Goal: Transaction & Acquisition: Purchase product/service

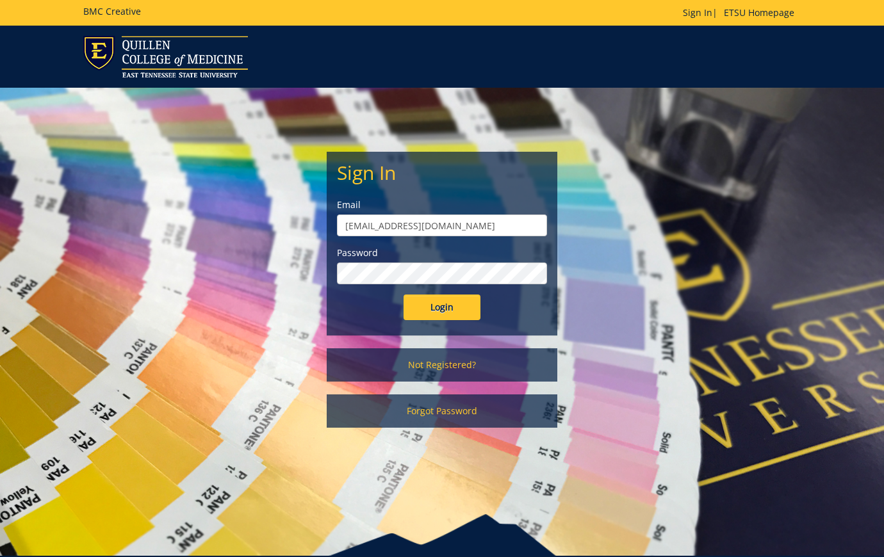
type input "cotegn@etsu.edu"
click at [442, 307] on input "Login" at bounding box center [442, 308] width 77 height 26
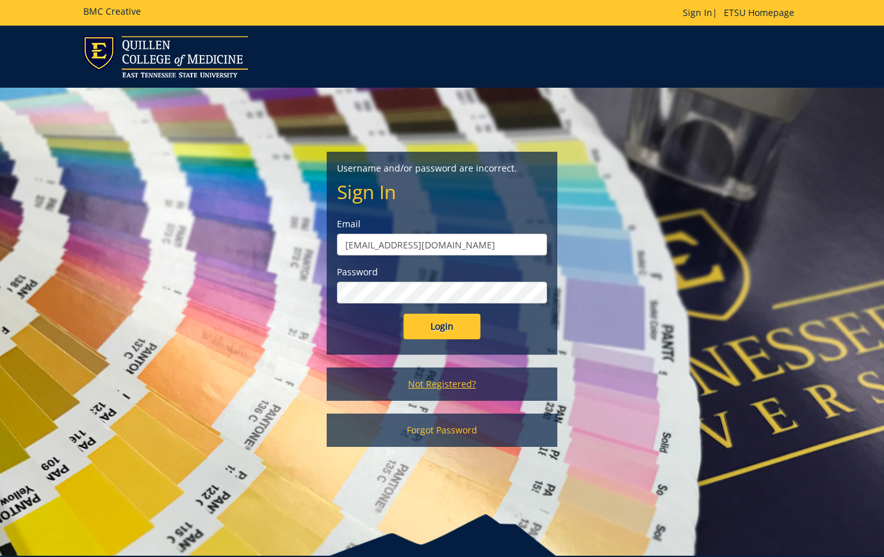
click at [445, 376] on link "Not Registered?" at bounding box center [442, 384] width 231 height 33
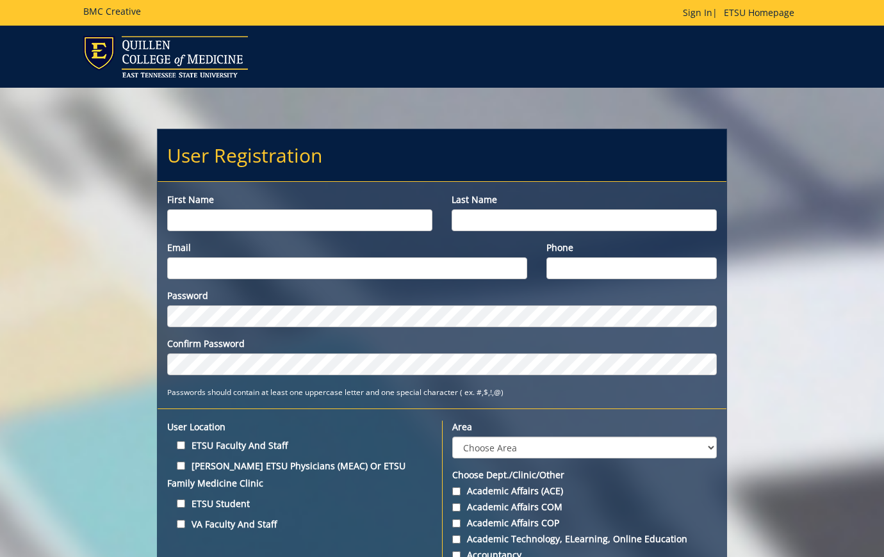
click at [335, 205] on label "First name" at bounding box center [299, 199] width 265 height 13
click at [335, 209] on input "First name" at bounding box center [299, 220] width 265 height 22
click at [335, 213] on input "First name" at bounding box center [299, 220] width 265 height 22
type input "Gabriella"
click at [502, 211] on input "COte" at bounding box center [584, 220] width 265 height 22
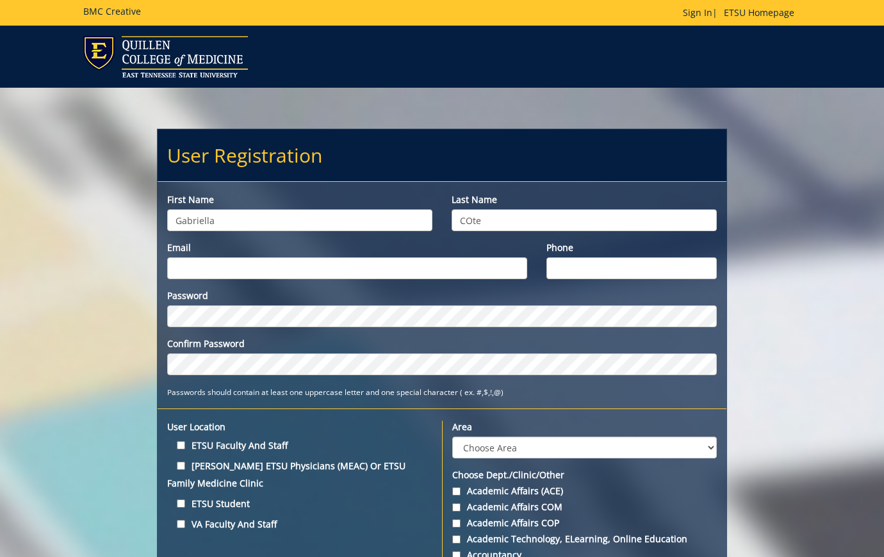
click at [470, 222] on input "COte" at bounding box center [584, 220] width 265 height 22
type input "Cote"
click at [420, 259] on input "Email" at bounding box center [347, 268] width 360 height 22
type input "cotegn@etsu.edu"
type input "6156039541"
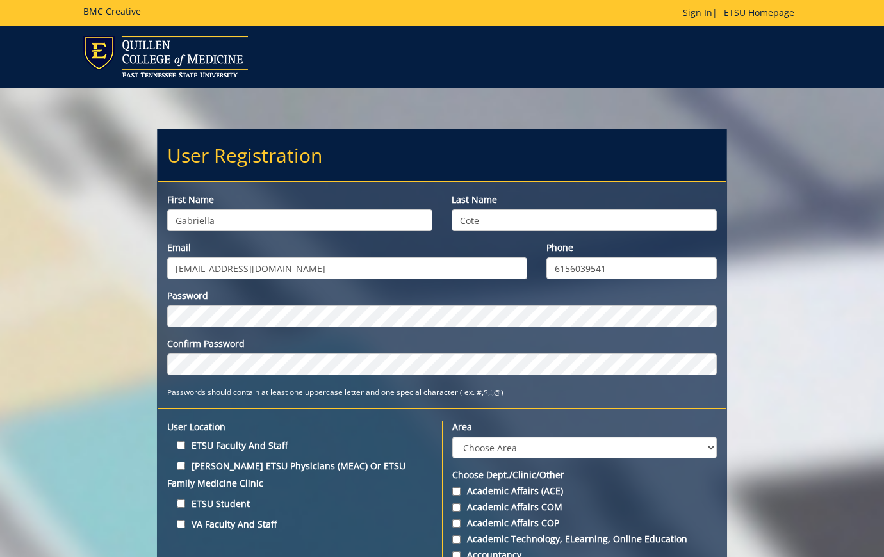
click at [501, 302] on label "Password" at bounding box center [442, 296] width 550 height 13
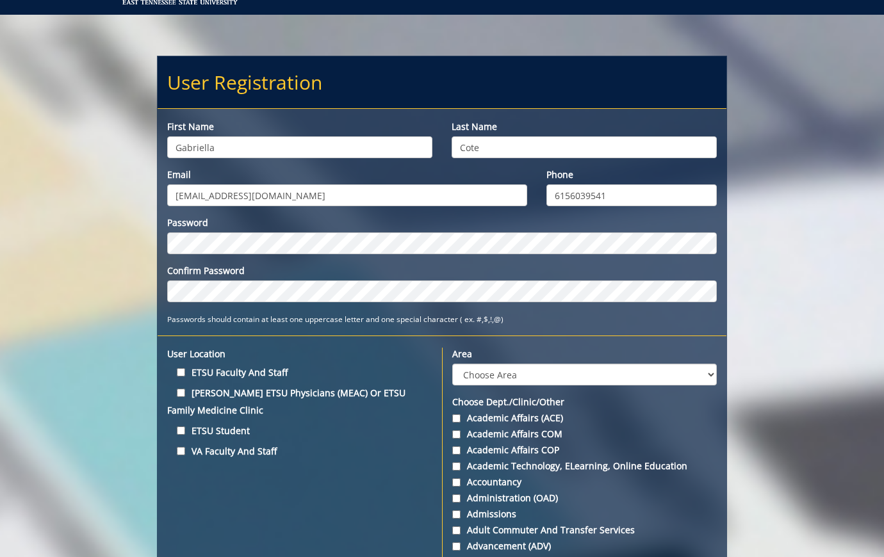
scroll to position [84, 0]
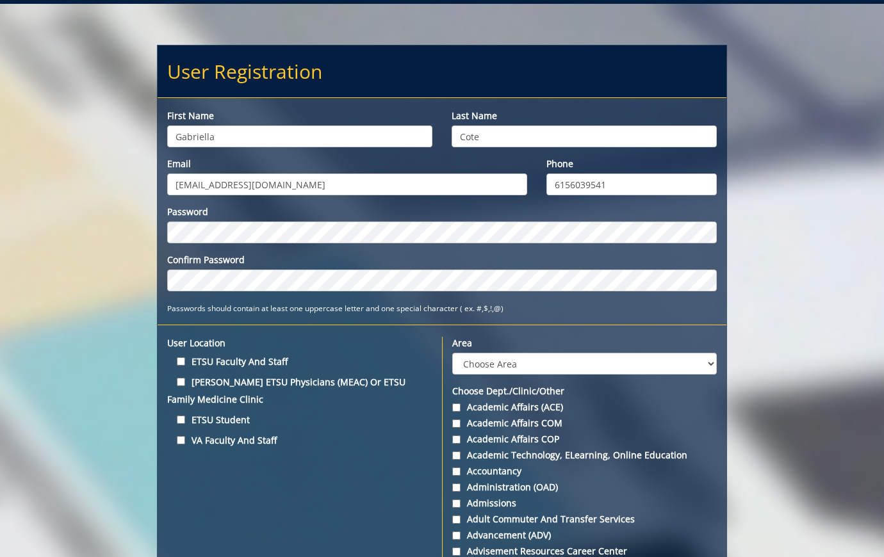
click at [178, 363] on input "ETSU Faculty and Staff" at bounding box center [181, 361] width 8 height 8
checkbox input "false"
click at [178, 418] on input "ETSU Student" at bounding box center [181, 420] width 8 height 8
checkbox input "true"
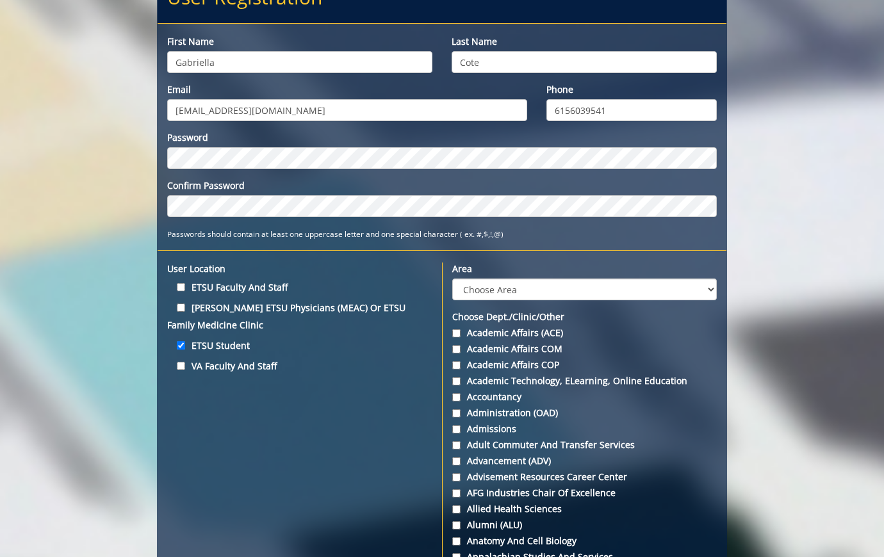
scroll to position [165, 0]
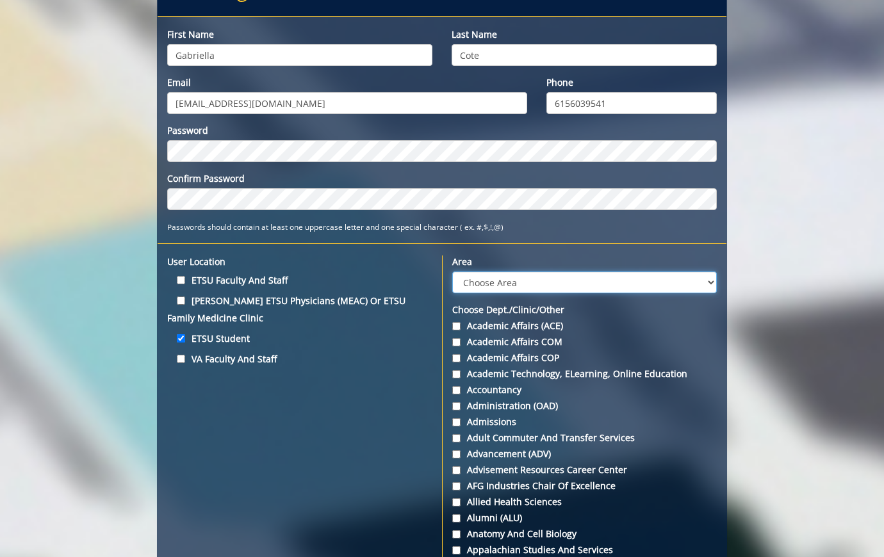
select select "3"
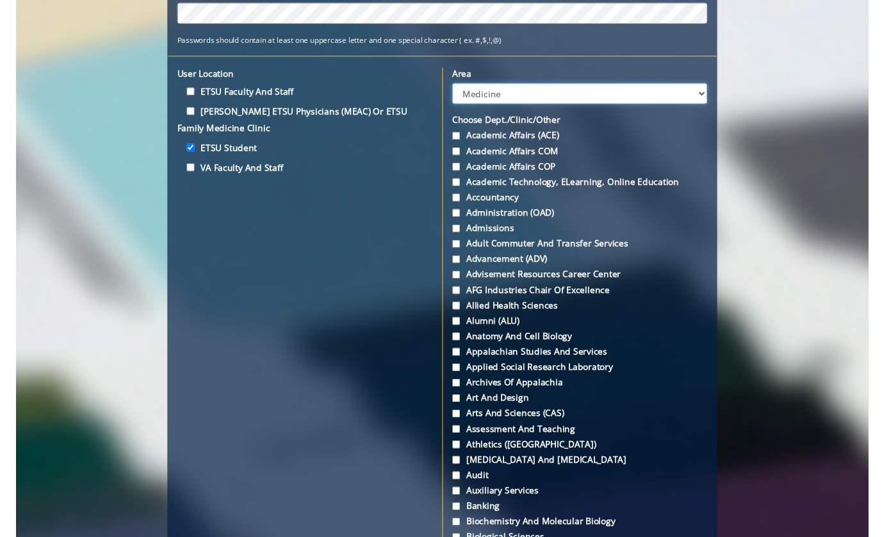
scroll to position [416, 0]
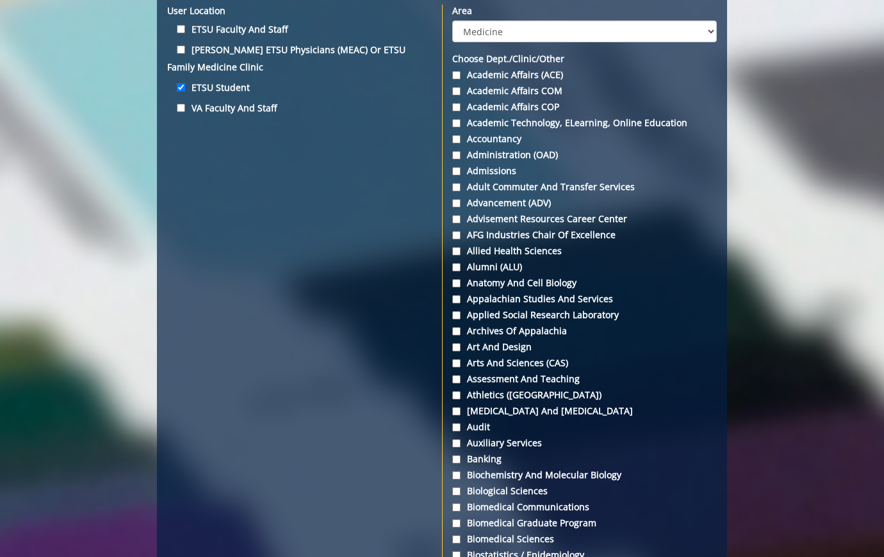
click at [649, 313] on label "Applied Social Research Laboratory" at bounding box center [584, 315] width 265 height 13
click at [461, 313] on input "Applied Social Research Laboratory" at bounding box center [456, 315] width 8 height 8
checkbox input "true"
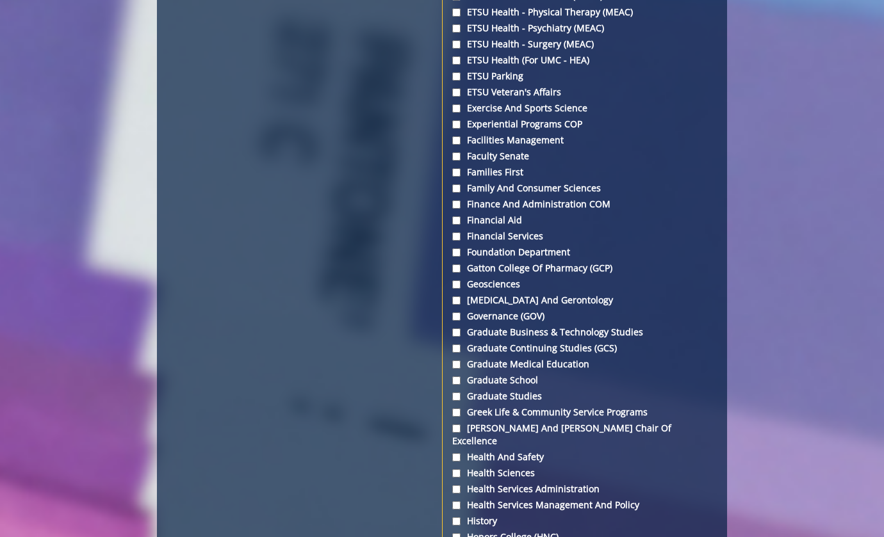
scroll to position [2315, 0]
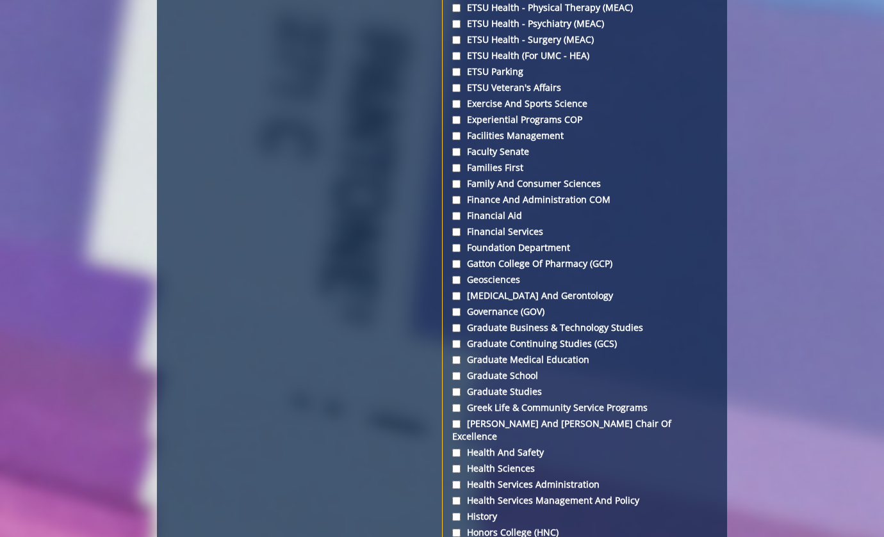
click at [685, 322] on label "Graduate Business & Technology Studies" at bounding box center [584, 328] width 265 height 13
click at [461, 324] on input "Graduate Business & Technology Studies" at bounding box center [456, 328] width 8 height 8
click at [455, 324] on input "Graduate Business & Technology Studies" at bounding box center [456, 328] width 8 height 8
checkbox input "false"
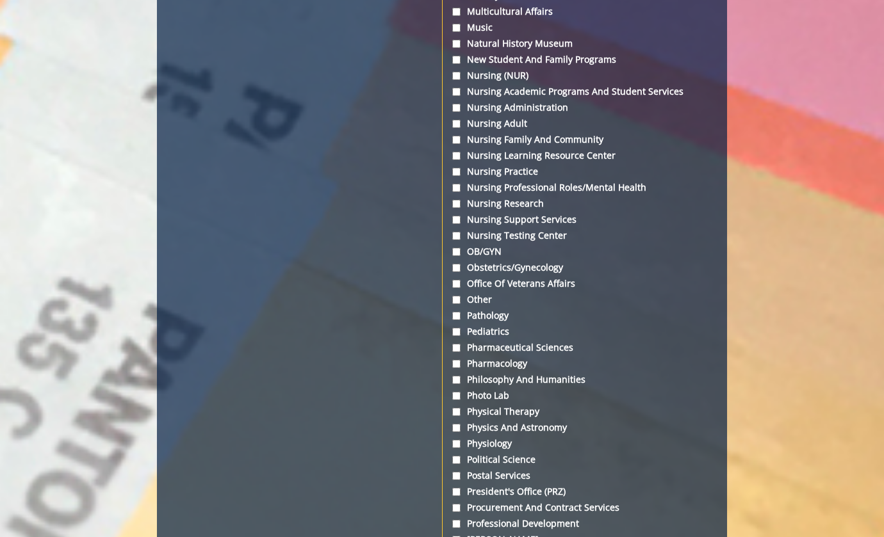
scroll to position [3438, 0]
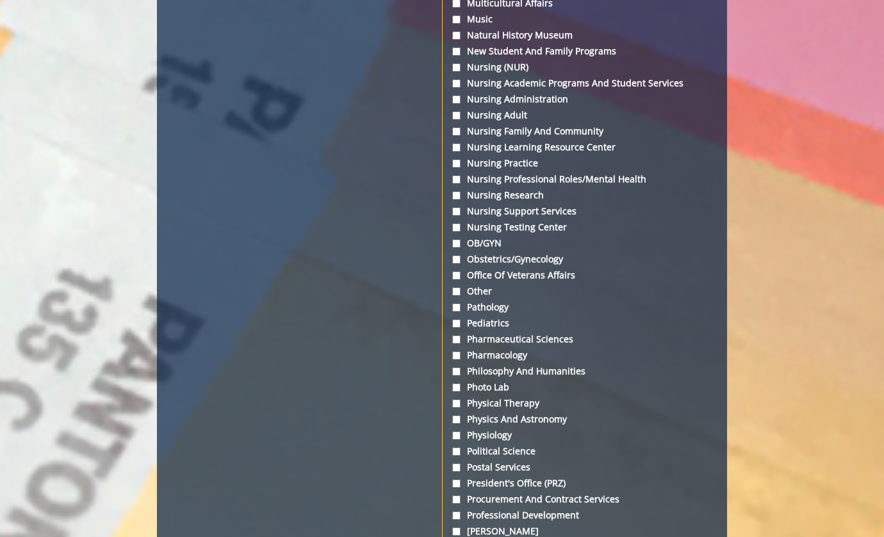
click at [467, 285] on label "Other" at bounding box center [584, 291] width 265 height 13
click at [461, 288] on input "Other" at bounding box center [456, 292] width 8 height 8
checkbox input "true"
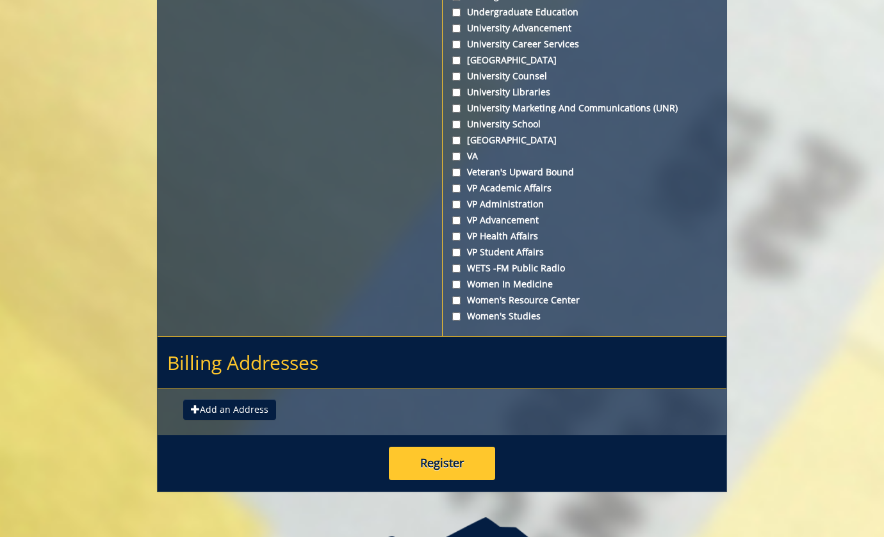
scroll to position [4800, 0]
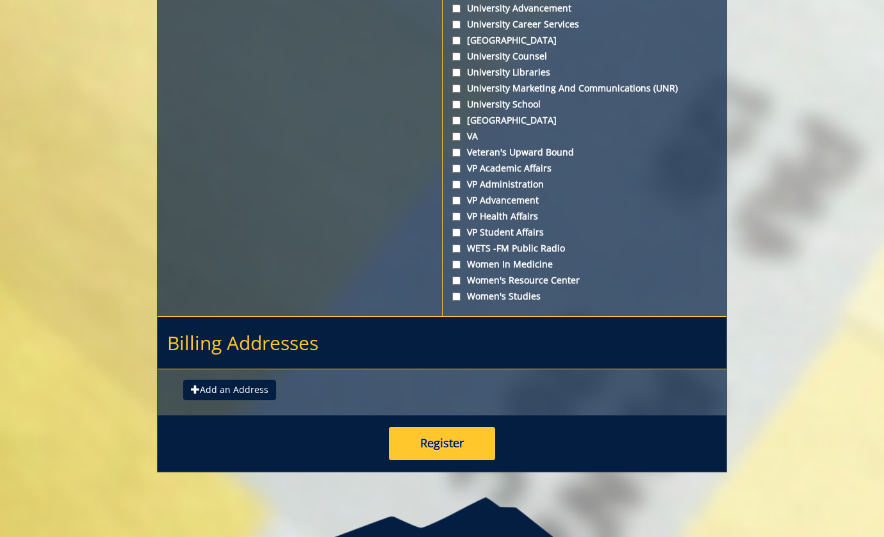
click at [232, 380] on button "Add an Address" at bounding box center [229, 390] width 93 height 20
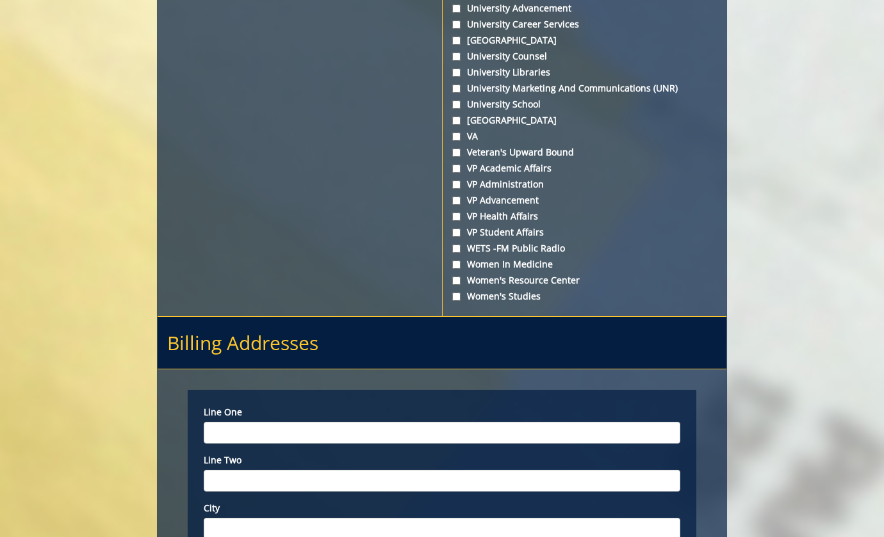
click at [260, 406] on label "Line one" at bounding box center [442, 412] width 477 height 13
click at [260, 422] on input "Line one" at bounding box center [442, 433] width 477 height 22
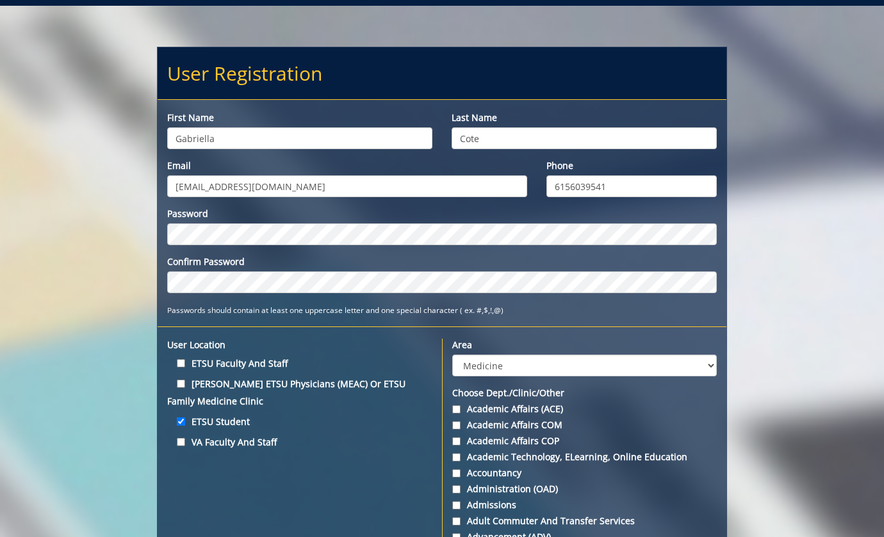
scroll to position [82, 0]
click at [242, 442] on label "VA Faculty and Staff" at bounding box center [299, 442] width 265 height 17
click at [185, 442] on input "VA Faculty and Staff" at bounding box center [181, 442] width 8 height 8
click at [243, 443] on label "VA Faculty and Staff" at bounding box center [299, 442] width 265 height 17
click at [185, 443] on input "VA Faculty and Staff" at bounding box center [181, 442] width 8 height 8
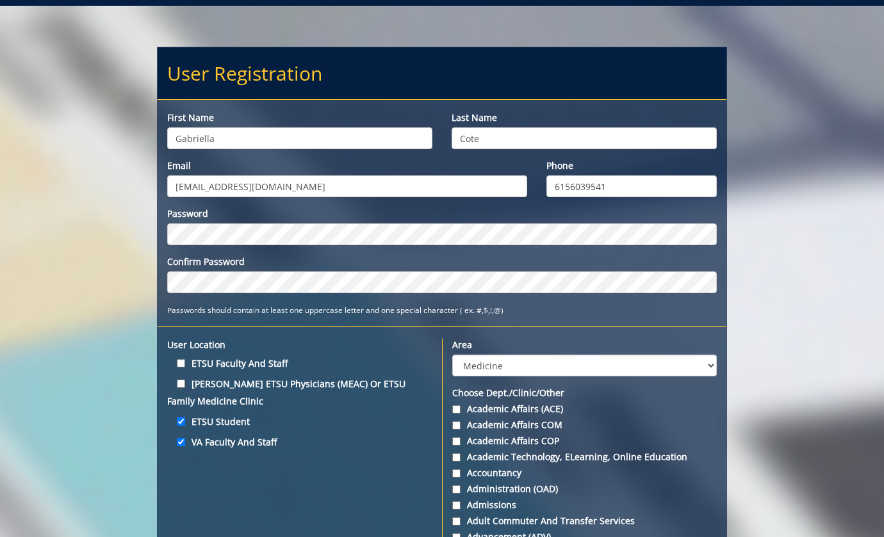
checkbox input "false"
click at [286, 384] on label "Quillen ETSU Physicians (MEAC) or ETSU Family Medicine Clinic" at bounding box center [299, 392] width 265 height 35
click at [185, 384] on input "Quillen ETSU Physicians (MEAC) or ETSU Family Medicine Clinic" at bounding box center [181, 384] width 8 height 8
checkbox input "true"
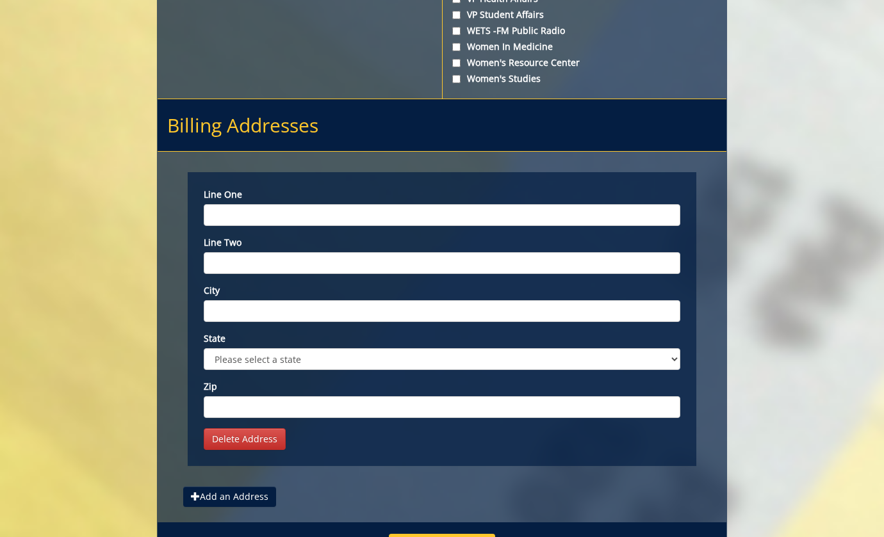
scroll to position [5007, 0]
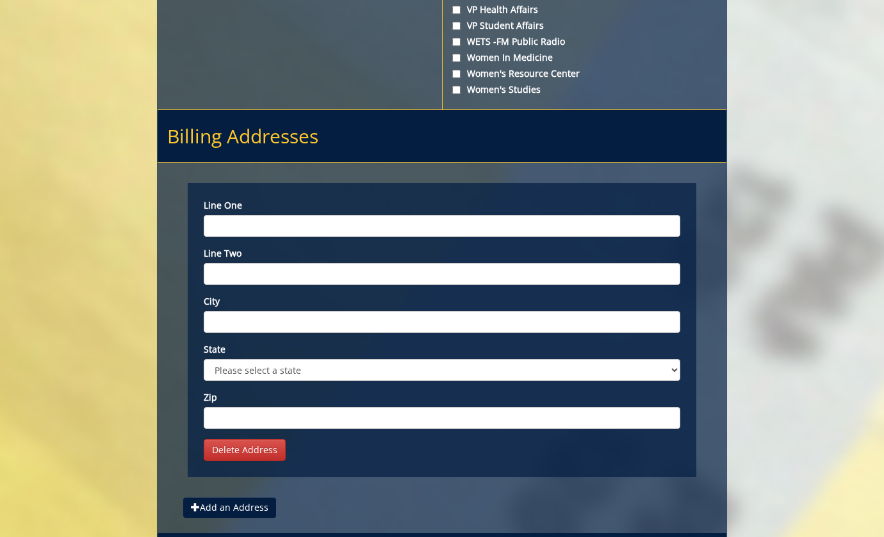
click at [385, 200] on div "Line one Line two City State Please select a state AK AL AR AS AZ CA CO CT DC D…" at bounding box center [442, 314] width 477 height 230
click at [385, 215] on input "Line one" at bounding box center [442, 226] width 477 height 22
paste input "E31570 And you should add Candace Short as the faculty approval person."
type input "E31570 And you should add Candace Short as the faculty approval person."
drag, startPoint x: 558, startPoint y: 194, endPoint x: 113, endPoint y: 167, distance: 446.0
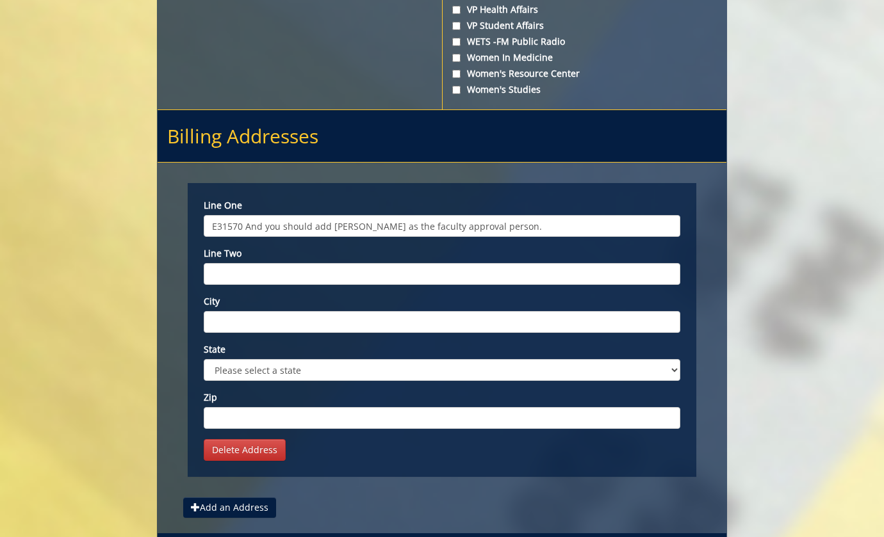
click at [250, 439] on link "Delete Address" at bounding box center [245, 450] width 82 height 22
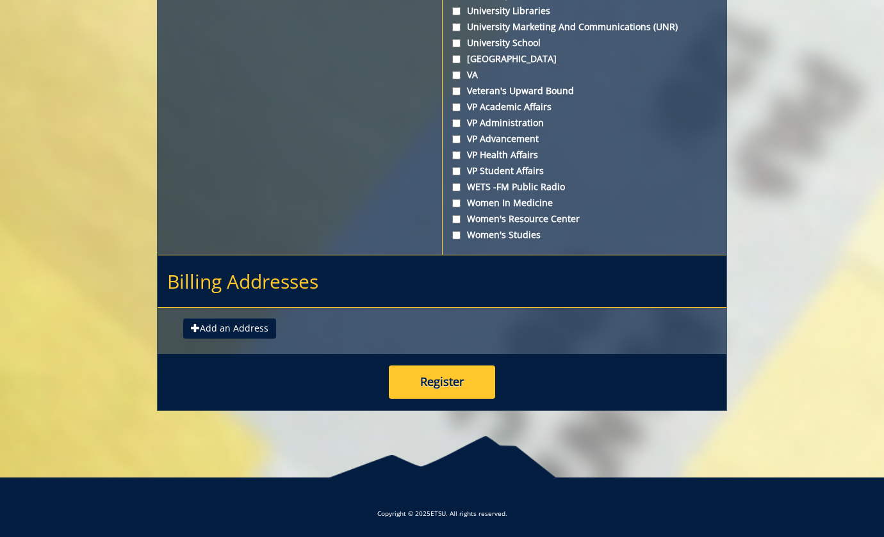
scroll to position [4822, 0]
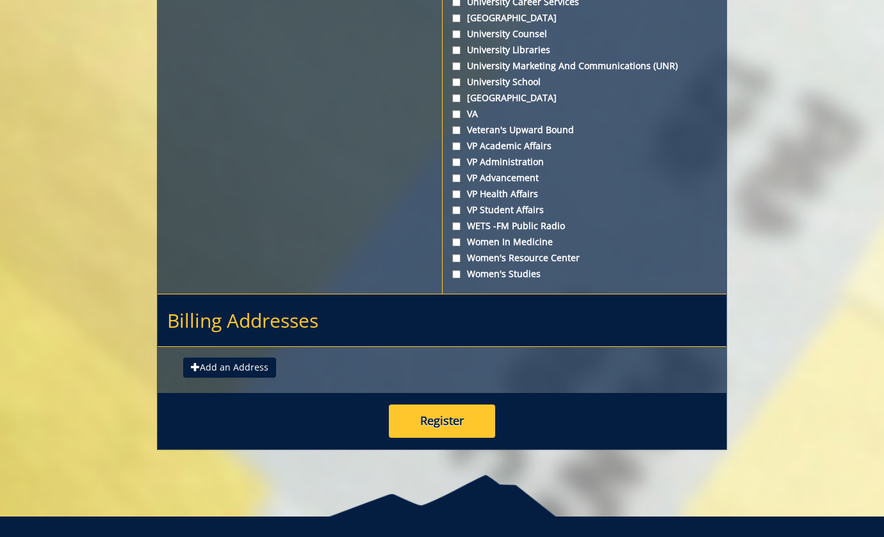
click at [427, 405] on button "Register" at bounding box center [442, 421] width 106 height 33
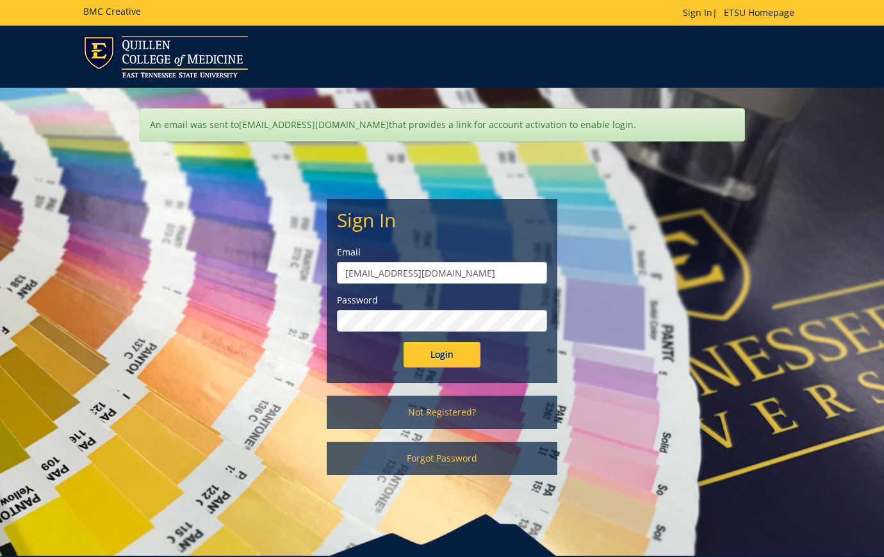
click at [585, 282] on div "Sign In Email cotegn@etsu.edu Password Login Not Registered? Forgot Password" at bounding box center [441, 311] width 749 height 353
click at [487, 270] on input "[EMAIL_ADDRESS][DOMAIN_NAME]" at bounding box center [442, 273] width 210 height 22
click at [442, 355] on input "Login" at bounding box center [442, 355] width 77 height 26
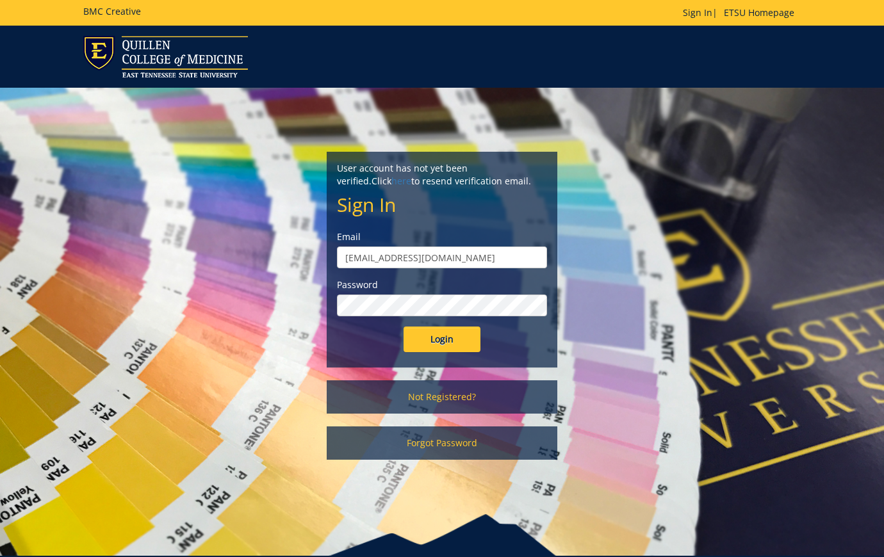
click at [544, 344] on div "Login" at bounding box center [442, 340] width 210 height 26
click at [411, 175] on link "here" at bounding box center [401, 181] width 20 height 12
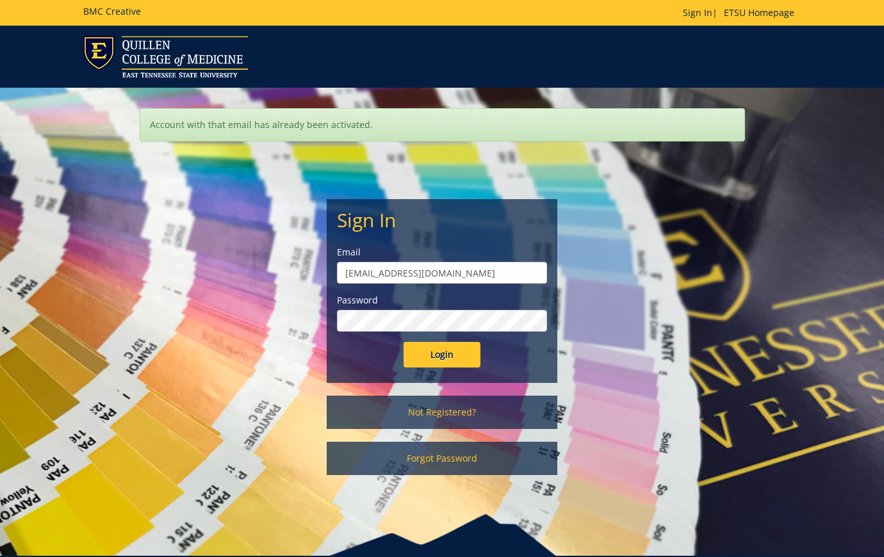
click at [442, 355] on input "Login" at bounding box center [442, 355] width 77 height 26
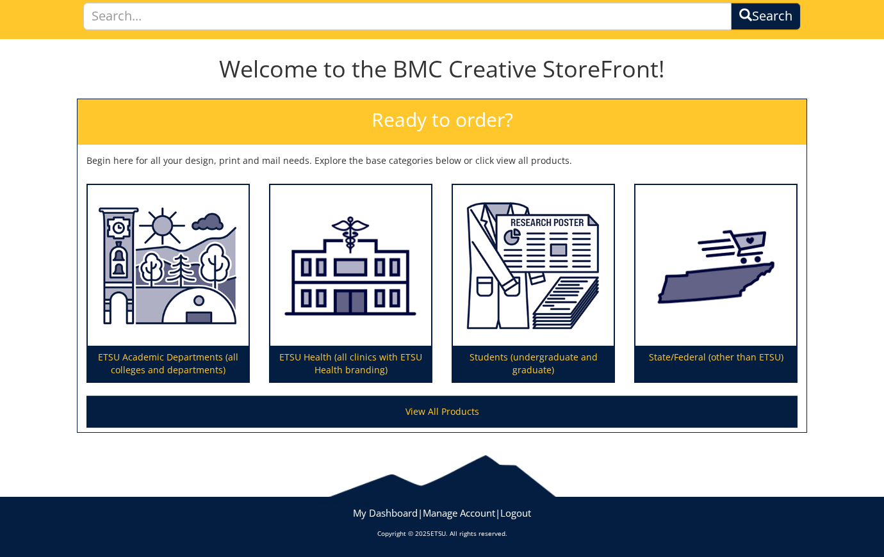
scroll to position [93, 0]
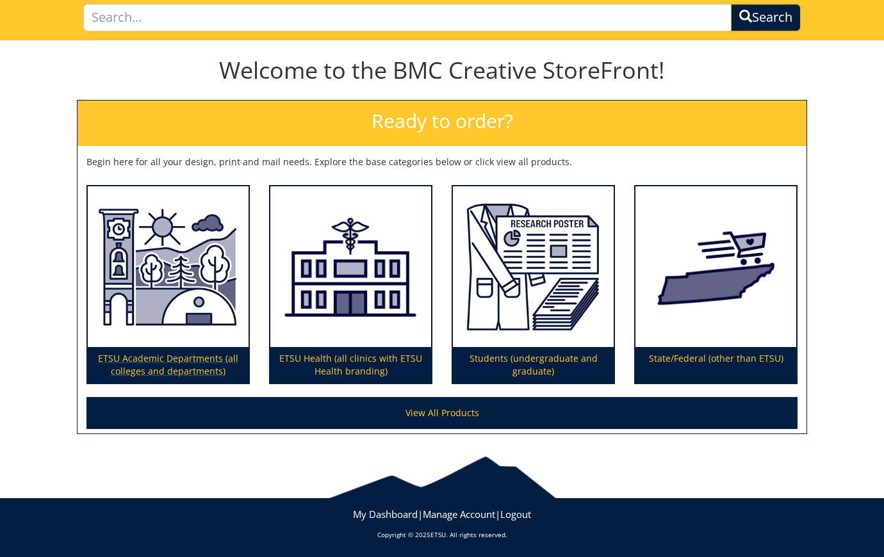
click at [213, 338] on img at bounding box center [168, 266] width 161 height 161
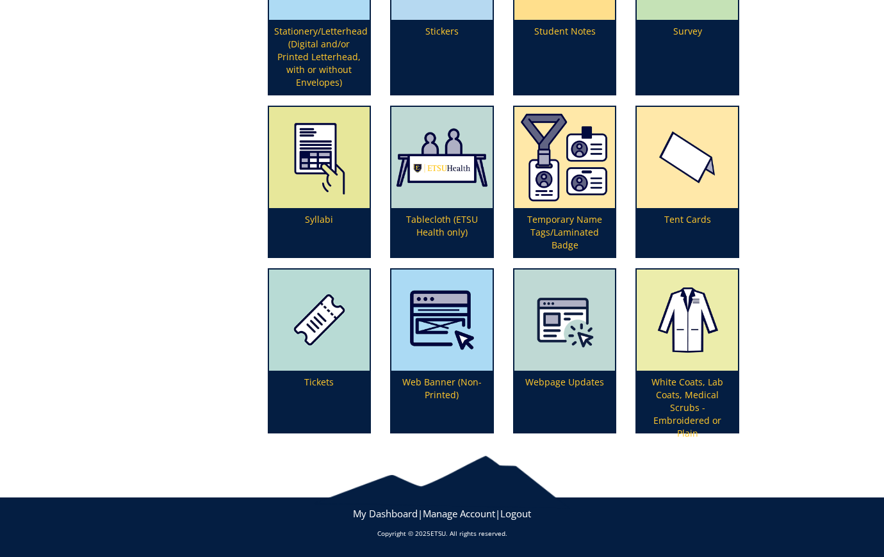
scroll to position [3538, 0]
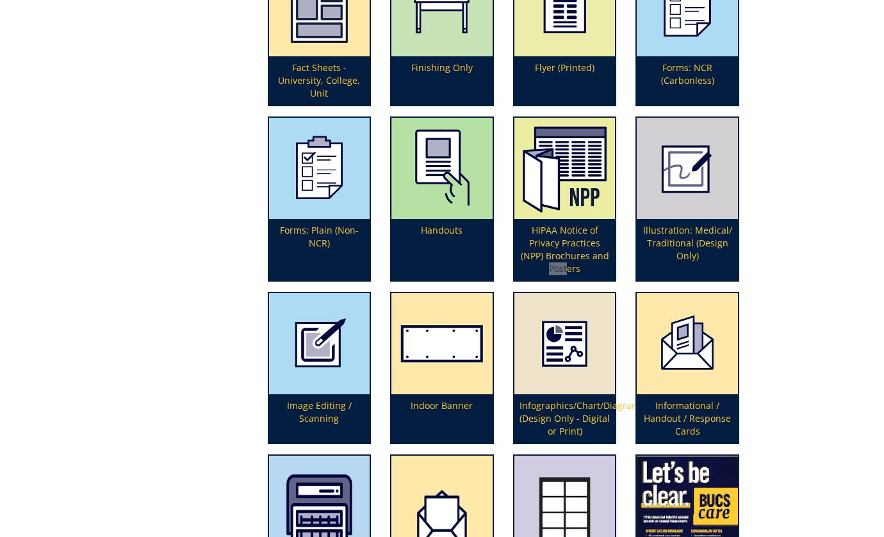
scroll to position [2638, 0]
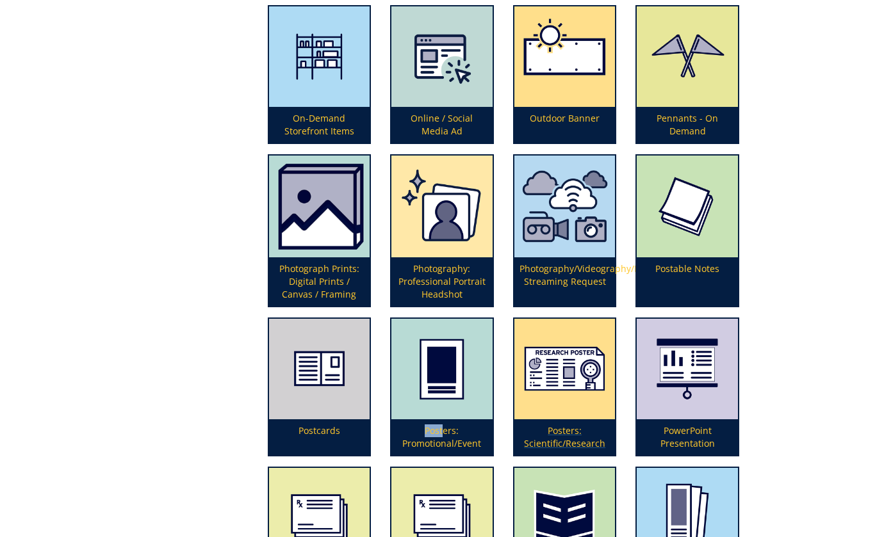
click at [586, 439] on p "Posters: Scientific/Research" at bounding box center [564, 438] width 101 height 36
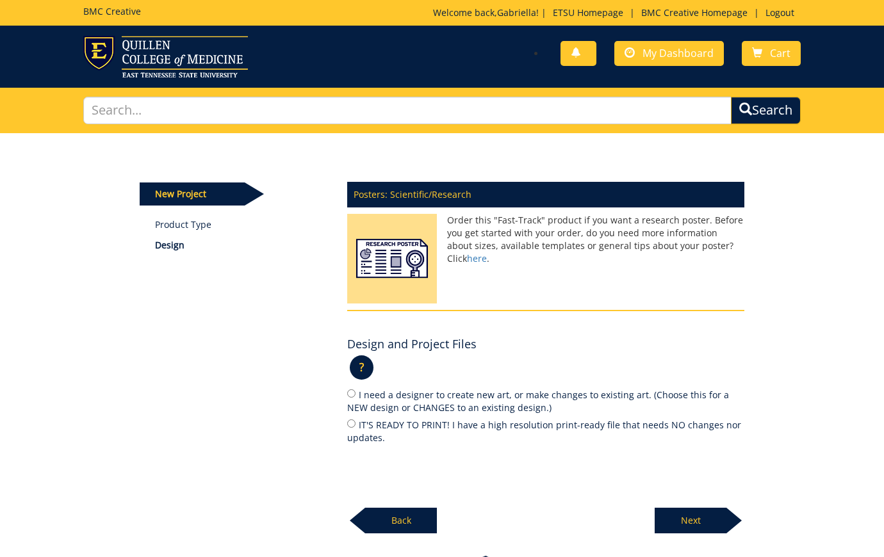
click at [461, 425] on label "IT'S READY TO PRINT! I have a high resolution print-ready file that needs NO ch…" at bounding box center [545, 431] width 397 height 27
click at [355, 425] on input "IT'S READY TO PRINT! I have a high resolution print-ready file that needs NO ch…" at bounding box center [351, 424] width 8 height 8
radio input "true"
click at [682, 517] on p "Next" at bounding box center [691, 521] width 72 height 26
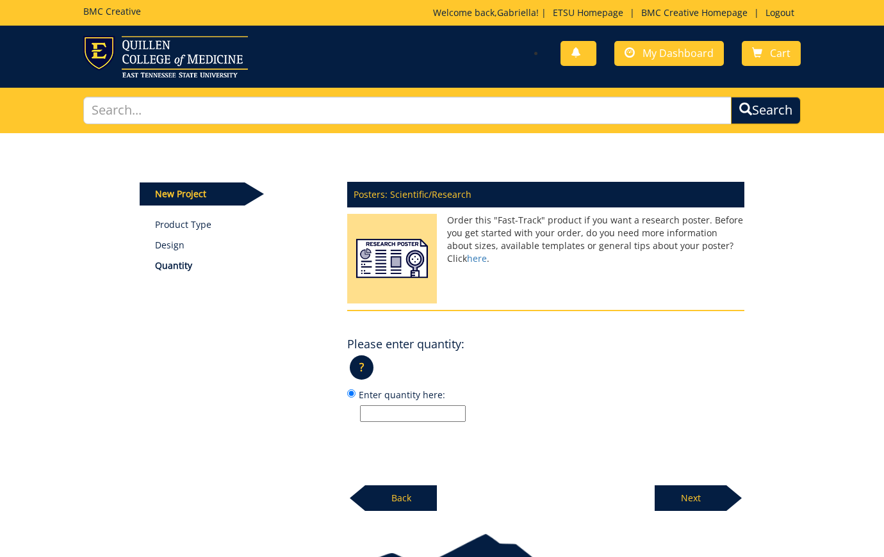
click at [410, 405] on input "Enter quantity here:" at bounding box center [413, 413] width 106 height 17
type input "1"
click at [701, 494] on p "Next" at bounding box center [691, 499] width 72 height 26
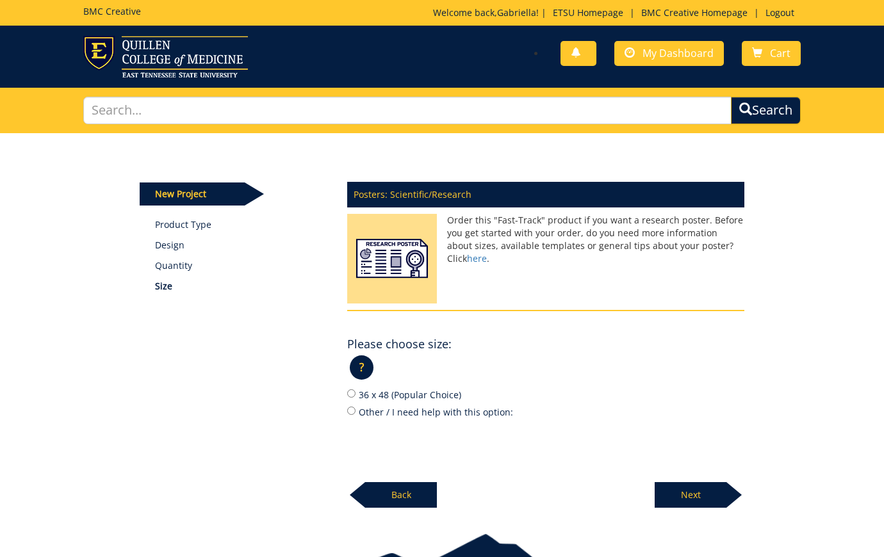
click at [400, 393] on label "36 x 48 (Popular Choice)" at bounding box center [545, 395] width 397 height 14
click at [355, 393] on input "36 x 48 (Popular Choice)" at bounding box center [351, 393] width 8 height 8
radio input "true"
click at [404, 408] on label "Other / I need help with this option:" at bounding box center [545, 412] width 397 height 14
click at [355, 408] on input "Other / I need help with this option:" at bounding box center [351, 411] width 8 height 8
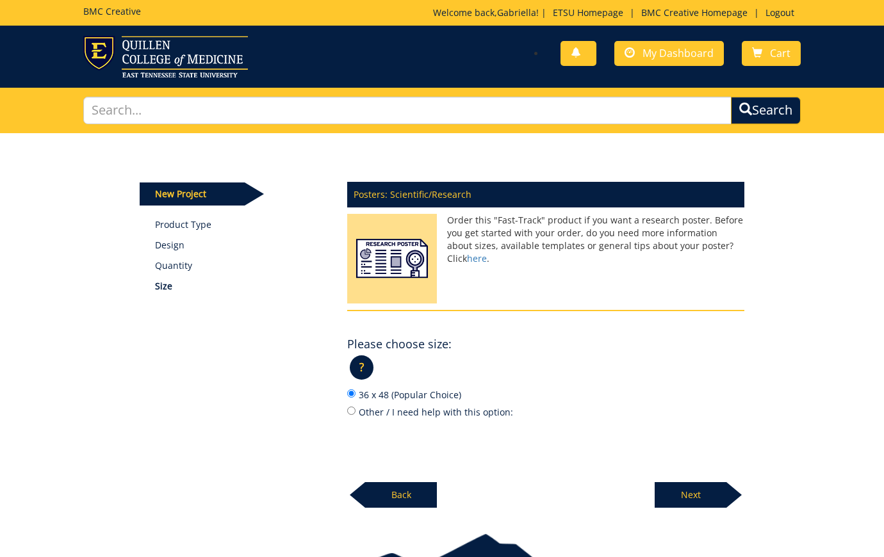
radio input "true"
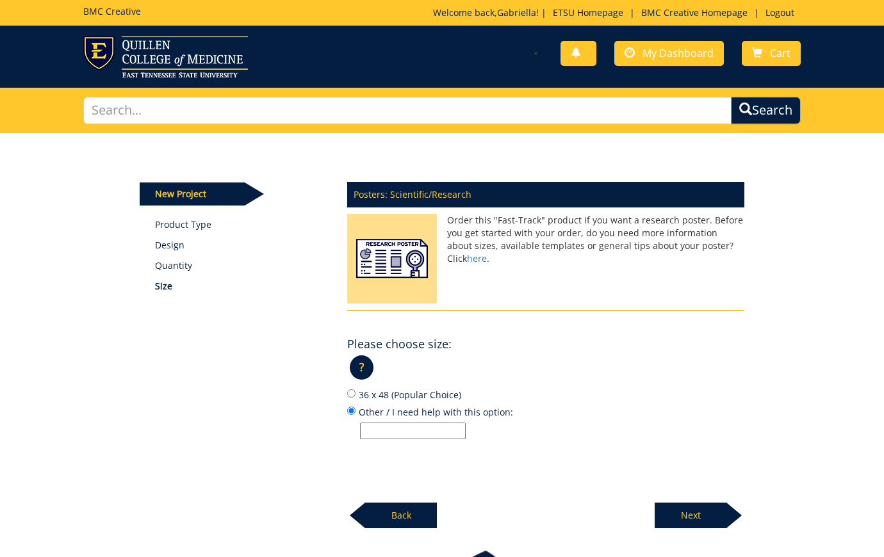
click at [447, 431] on input "Other / I need help with this option:" at bounding box center [413, 431] width 106 height 17
paste input "44 inches tall by 66 inches wide"
click at [389, 429] on input "44 inches tall by 66 inches wide" at bounding box center [413, 431] width 106 height 17
type input "44 inches tall by 66 inches wide"
click at [562, 398] on label "36 x 48 (Popular Choice)" at bounding box center [545, 395] width 397 height 14
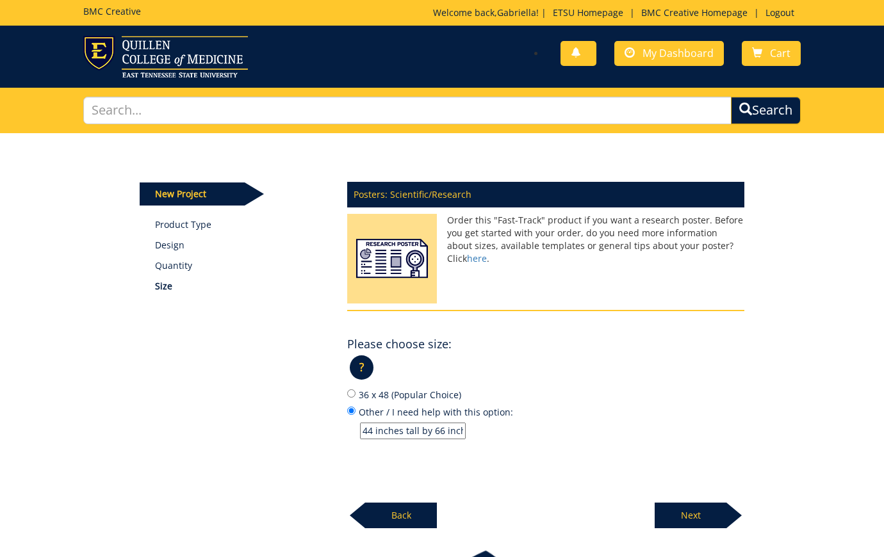
click at [355, 398] on input "36 x 48 (Popular Choice)" at bounding box center [351, 393] width 8 height 8
radio input "true"
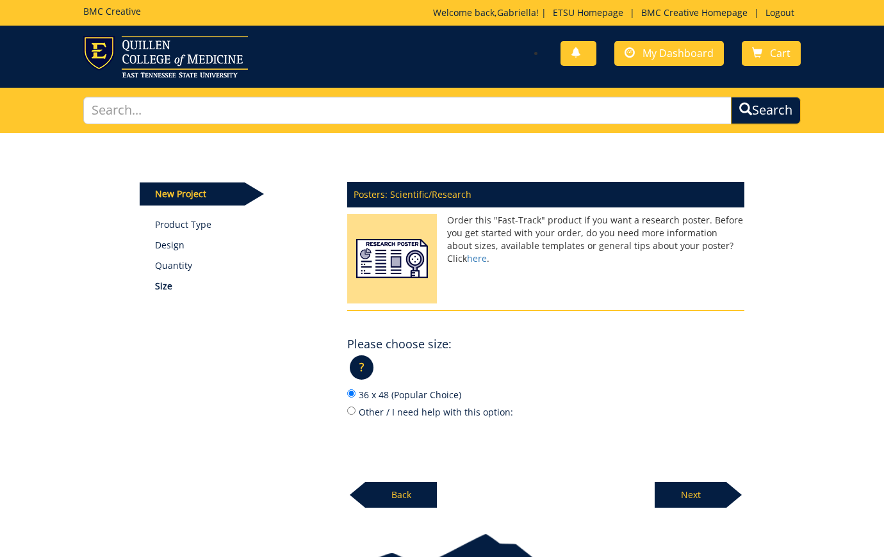
click at [604, 172] on div "New Project Product Type Design Quantity Size Posters: Scientific/Research Orde…" at bounding box center [442, 320] width 624 height 375
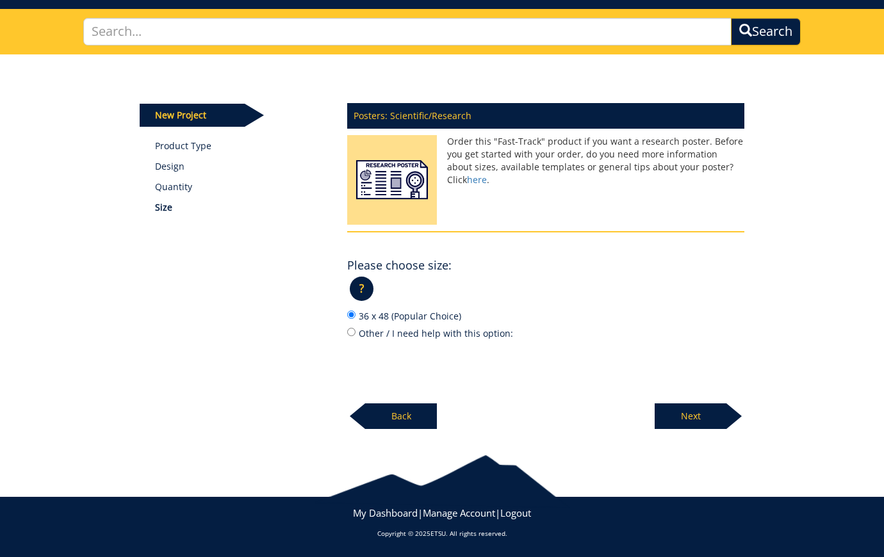
click at [418, 329] on label "Other / I need help with this option: 44 inches tall by 66 inches wide" at bounding box center [545, 333] width 397 height 14
click at [355, 329] on input "Other / I need help with this option: 44 inches tall by 66 inches wide" at bounding box center [351, 332] width 8 height 8
radio input "true"
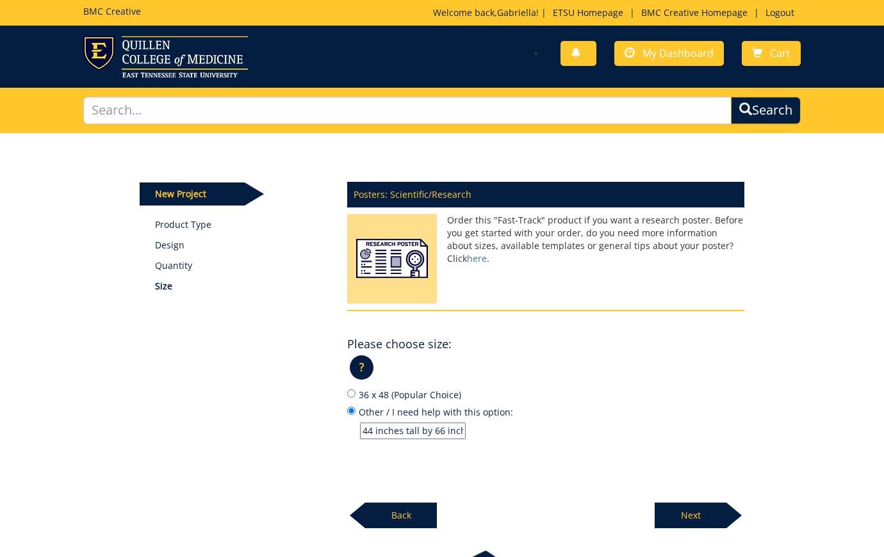
click at [384, 418] on label "Other / I need help with this option: 44 inches tall by 66 inches wide" at bounding box center [545, 422] width 397 height 35
click at [355, 415] on input "Other / I need help with this option: 44 inches tall by 66 inches wide" at bounding box center [351, 411] width 8 height 8
drag, startPoint x: 363, startPoint y: 428, endPoint x: 561, endPoint y: 436, distance: 198.7
click at [561, 436] on p "44 inches tall by 66 inches wide" at bounding box center [552, 431] width 384 height 17
click at [355, 415] on input "Other / I need help with this option: 44 inches tall by 66 inches wide" at bounding box center [351, 411] width 8 height 8
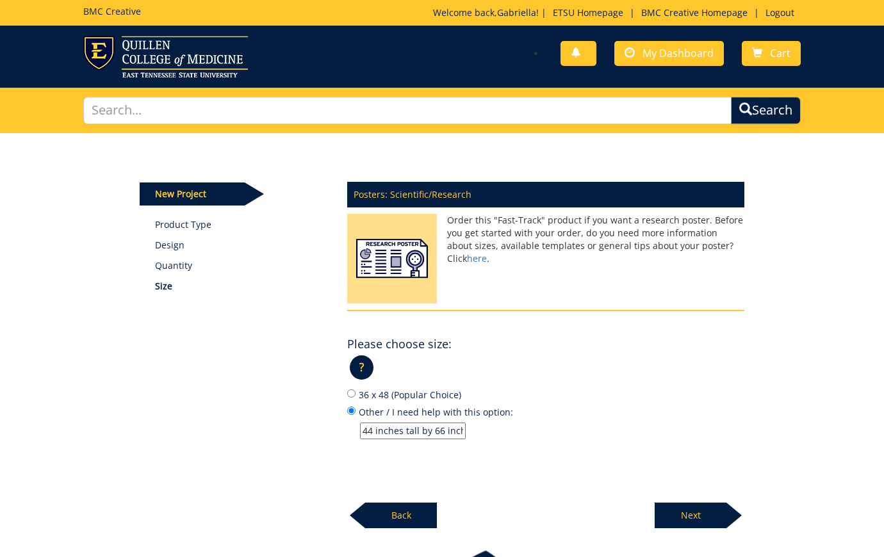
paste input "t 48” wide x 36” tall"
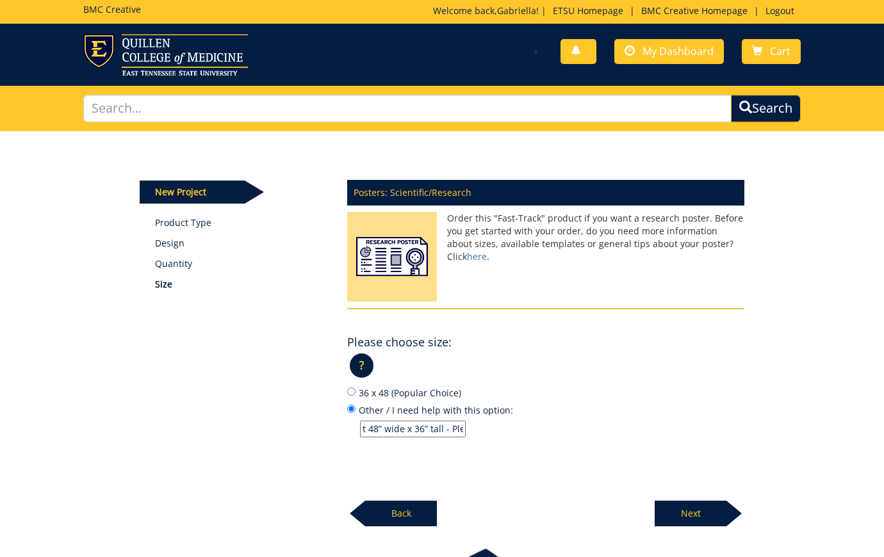
click at [388, 423] on input "t 48” wide x 36” tall - Please DOUBLE teh PDF I submit for printing," at bounding box center [413, 429] width 106 height 17
click at [404, 428] on input "t 48” wide x 36” tall - Please DOUBLE teh PDF I submit for printing," at bounding box center [413, 429] width 106 height 17
click at [398, 428] on input "t 48” wide x 36” tall - Please DOUBLE teh PDF I submit for printing," at bounding box center [413, 429] width 106 height 17
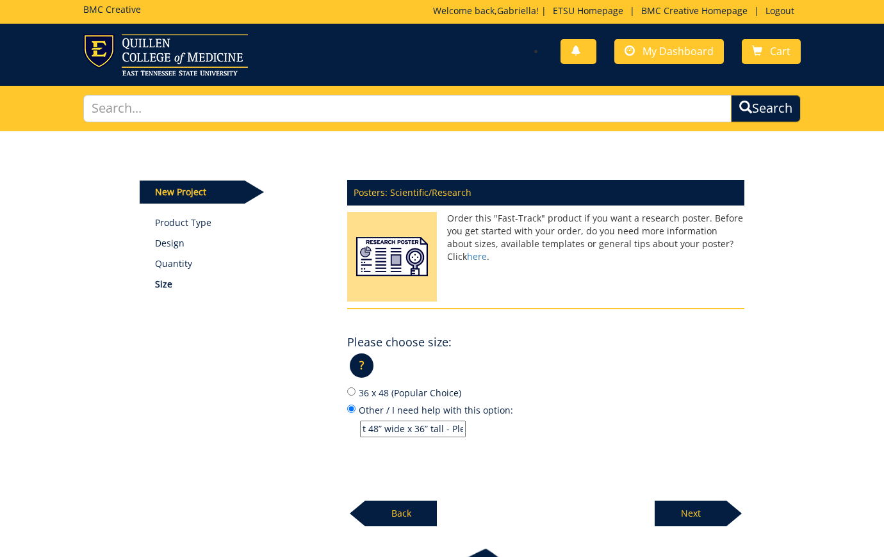
type input "t 48” wide x 36” tall - Please DOUBLE the PDF I submit for printing,"
click at [712, 501] on p "Next" at bounding box center [691, 514] width 72 height 26
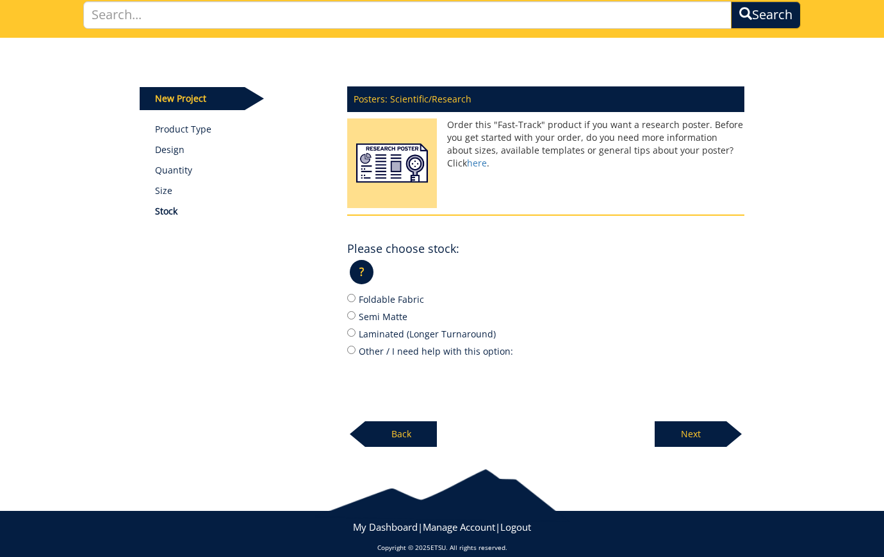
scroll to position [102, 0]
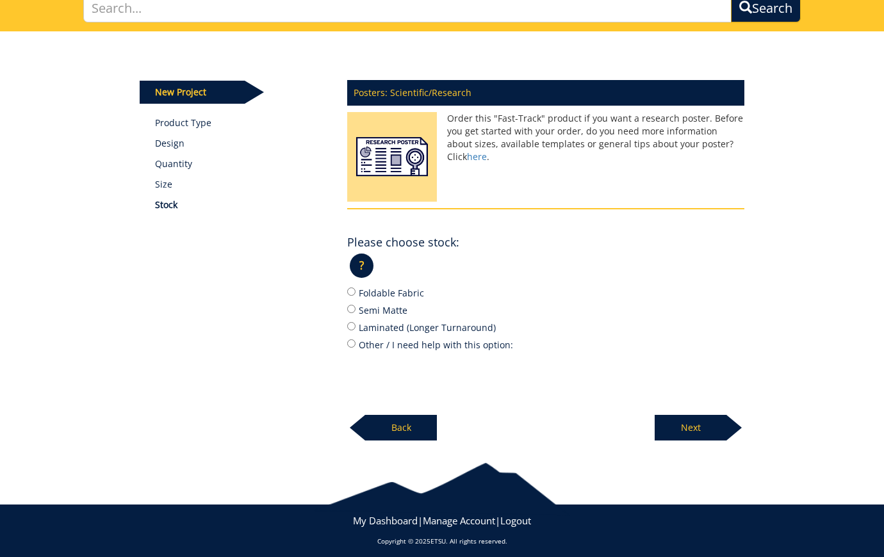
click at [393, 308] on label "Semi Matte" at bounding box center [545, 310] width 397 height 14
click at [355, 308] on input "Semi Matte" at bounding box center [351, 309] width 8 height 8
radio input "true"
click at [363, 271] on p "?" at bounding box center [362, 266] width 24 height 24
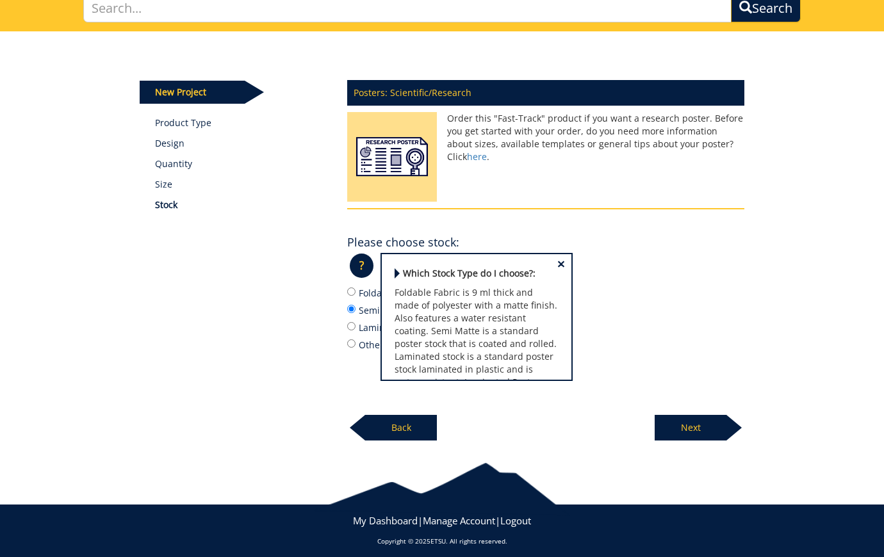
scroll to position [0, 0]
click at [673, 177] on div at bounding box center [545, 189] width 397 height 38
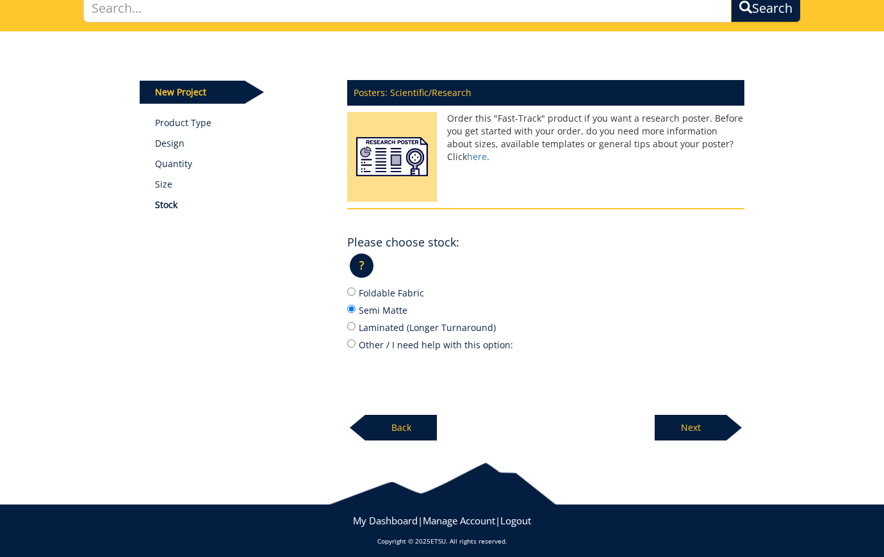
click at [707, 421] on p "Next" at bounding box center [691, 428] width 72 height 26
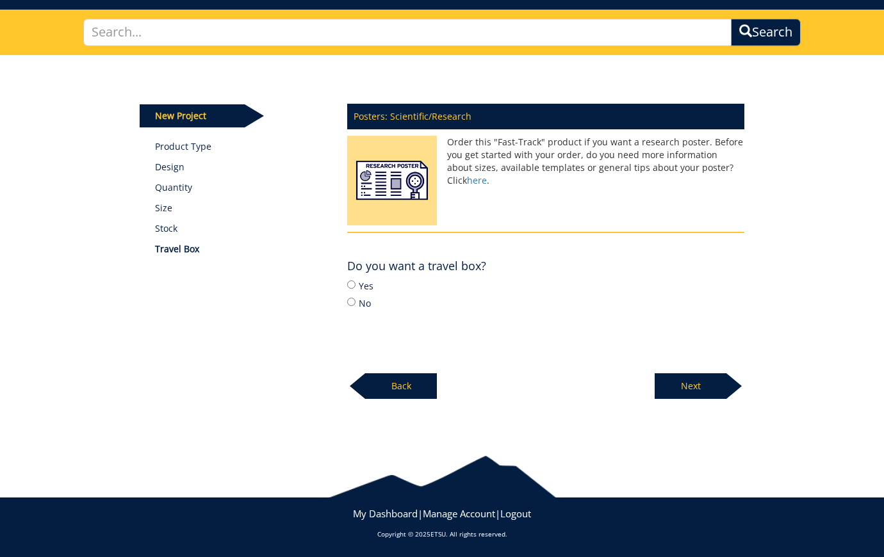
click at [366, 287] on label "Yes" at bounding box center [545, 286] width 397 height 14
click at [355, 287] on input "Yes" at bounding box center [351, 285] width 8 height 8
radio input "true"
click at [698, 379] on p "Next" at bounding box center [691, 386] width 72 height 26
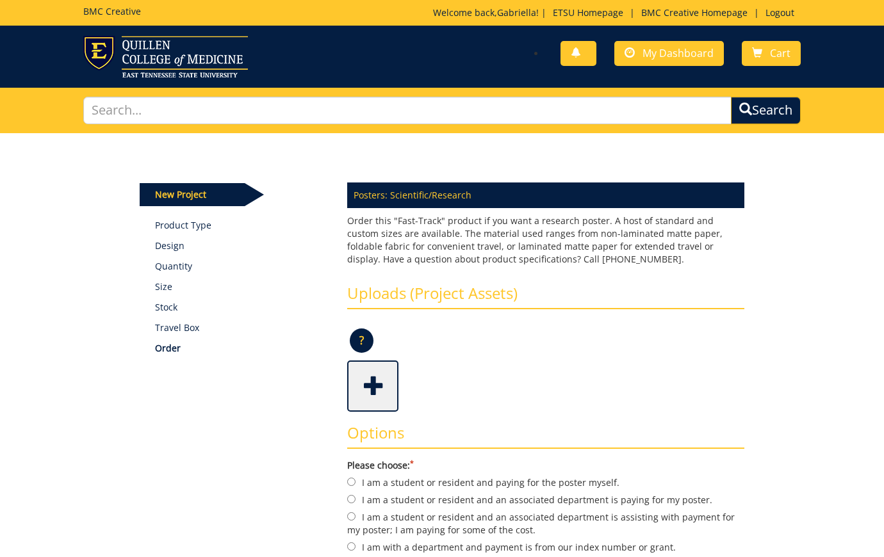
scroll to position [247, 0]
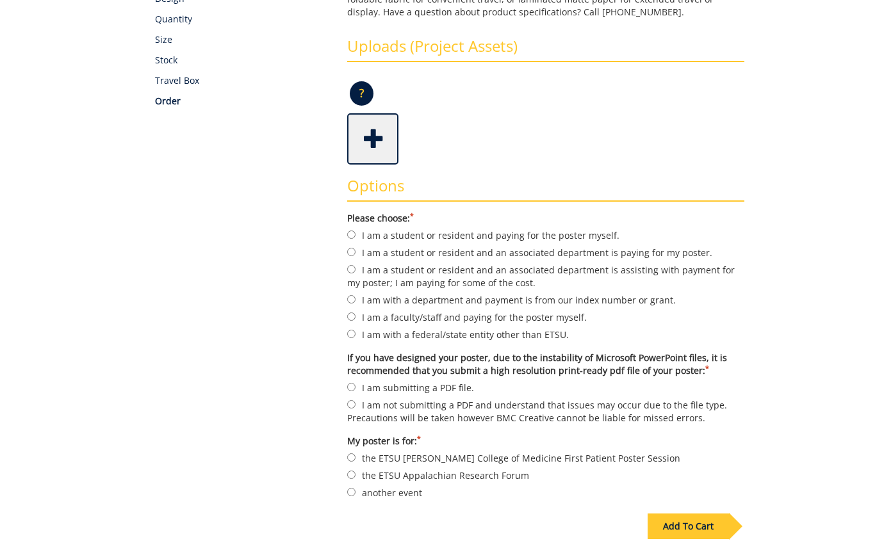
click at [486, 233] on label "I am a student or resident and paying for the poster myself." at bounding box center [545, 235] width 397 height 14
click at [355, 233] on input "I am a student or resident and paying for the poster myself." at bounding box center [351, 235] width 8 height 8
radio input "true"
click at [484, 245] on label "I am a student or resident and an associated department is paying for my poster." at bounding box center [545, 252] width 397 height 14
click at [355, 248] on input "I am a student or resident and an associated department is paying for my poster." at bounding box center [351, 252] width 8 height 8
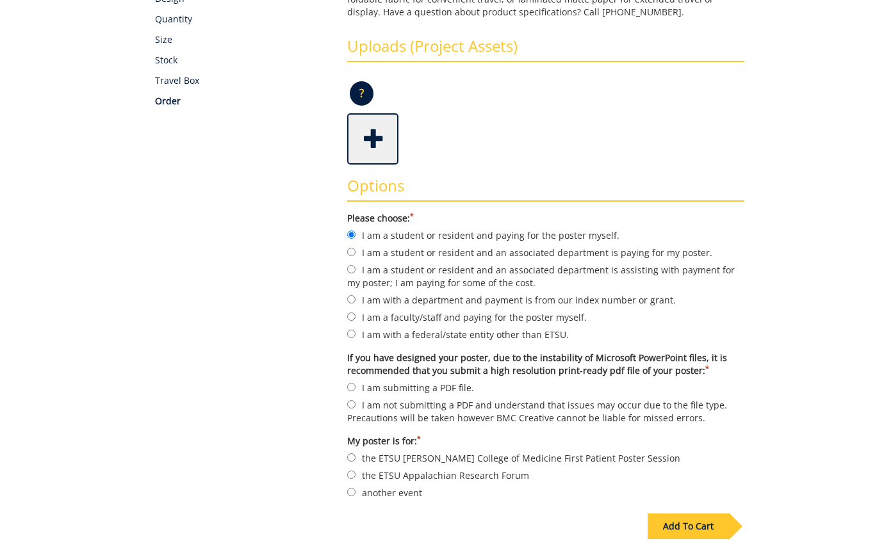
radio input "true"
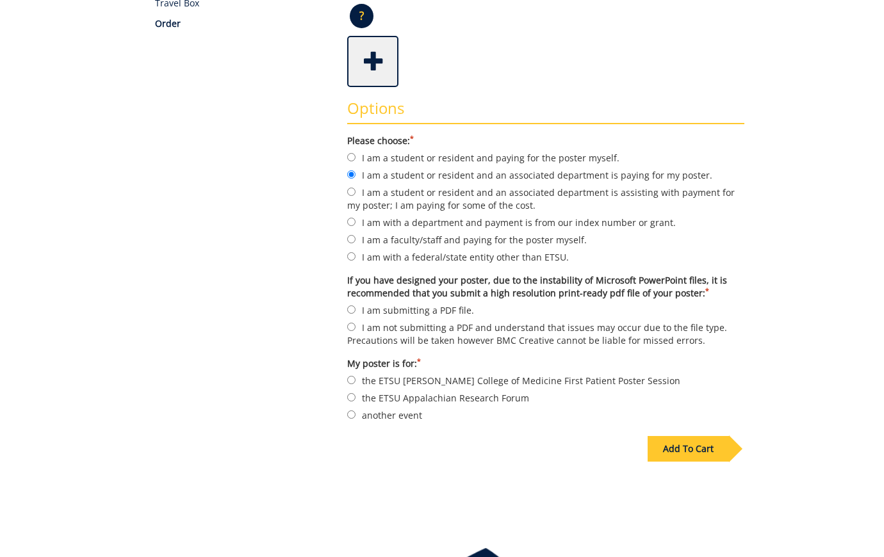
scroll to position [331, 0]
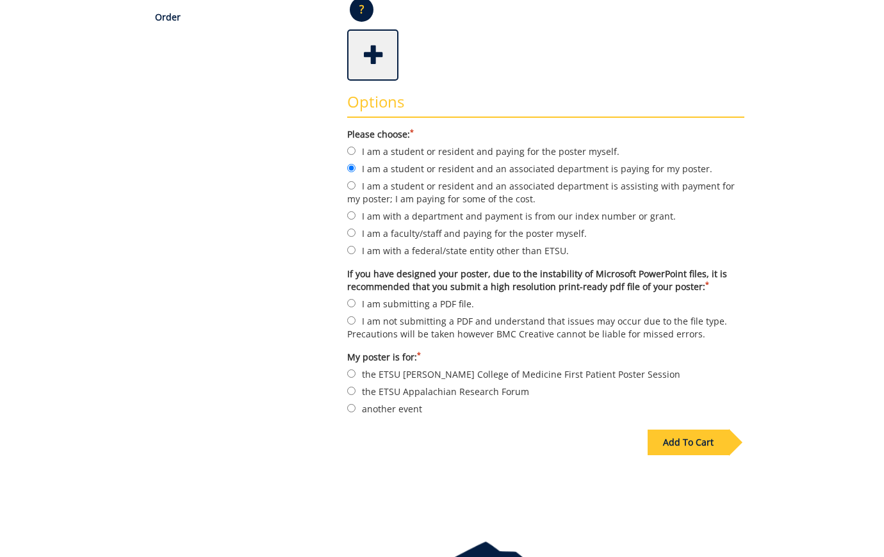
click at [438, 297] on label "I am submitting a PDF file." at bounding box center [545, 304] width 397 height 14
click at [355, 299] on input "I am submitting a PDF file." at bounding box center [351, 303] width 8 height 8
radio input "true"
click at [434, 367] on label "the ETSU Quillen College of Medicine First Patient Poster Session" at bounding box center [545, 374] width 397 height 14
click at [355, 370] on input "the ETSU Quillen College of Medicine First Patient Poster Session" at bounding box center [351, 374] width 8 height 8
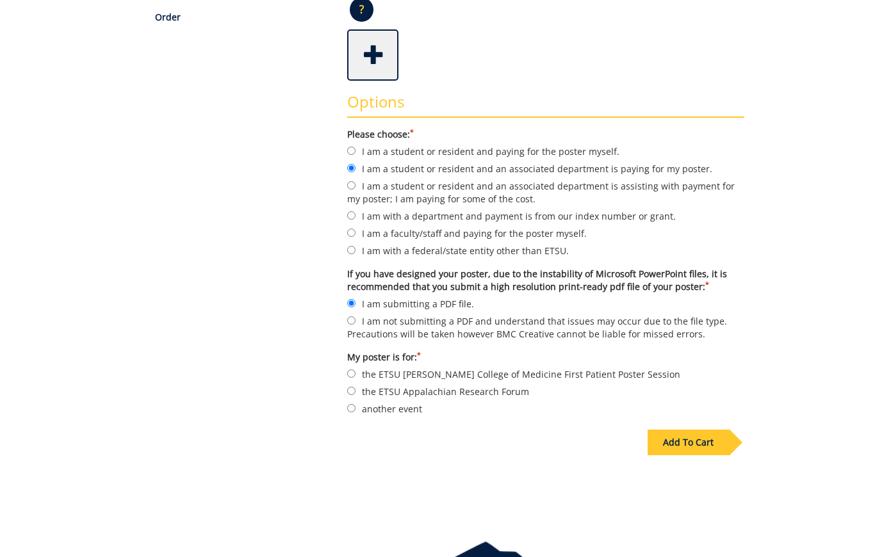
radio input "true"
click at [369, 402] on label "another event" at bounding box center [545, 409] width 397 height 14
click at [355, 404] on input "another event" at bounding box center [351, 408] width 8 height 8
radio input "true"
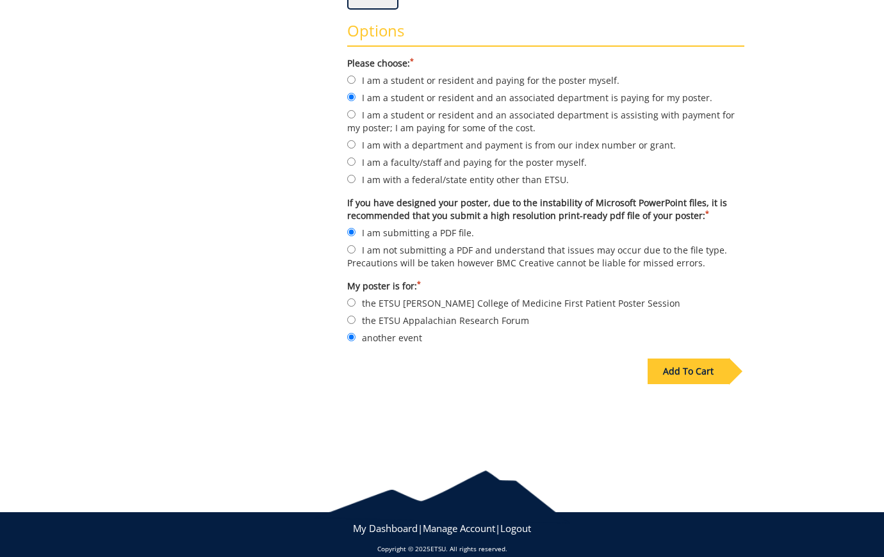
click at [714, 359] on div "Add To Cart" at bounding box center [688, 372] width 81 height 26
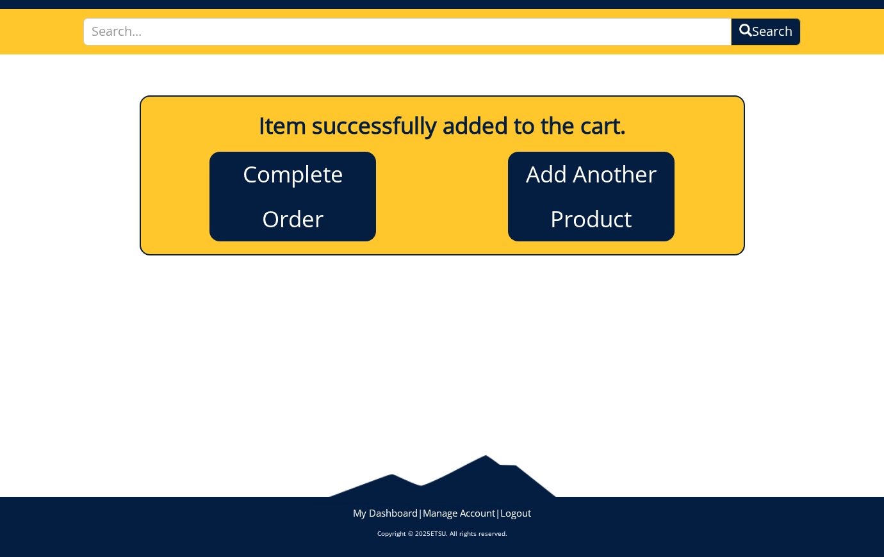
scroll to position [78, 0]
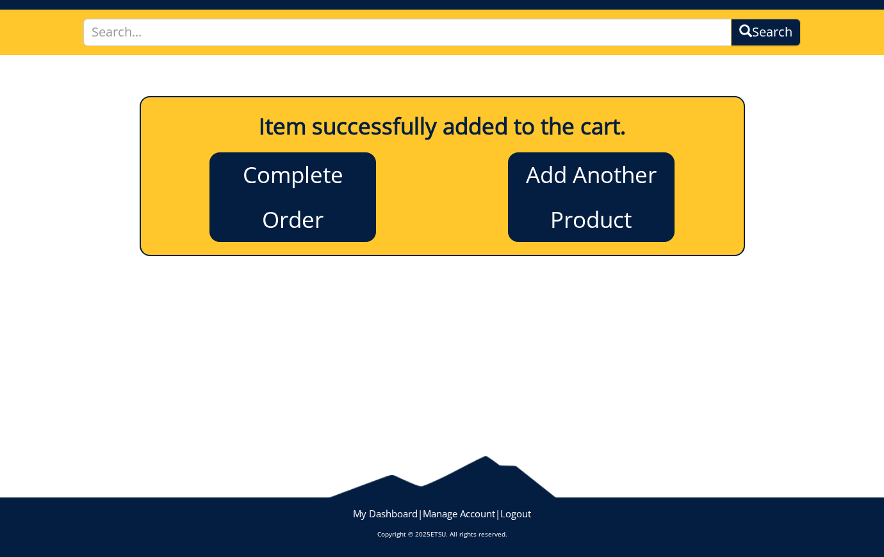
click at [320, 206] on link "Complete Order" at bounding box center [292, 197] width 167 height 90
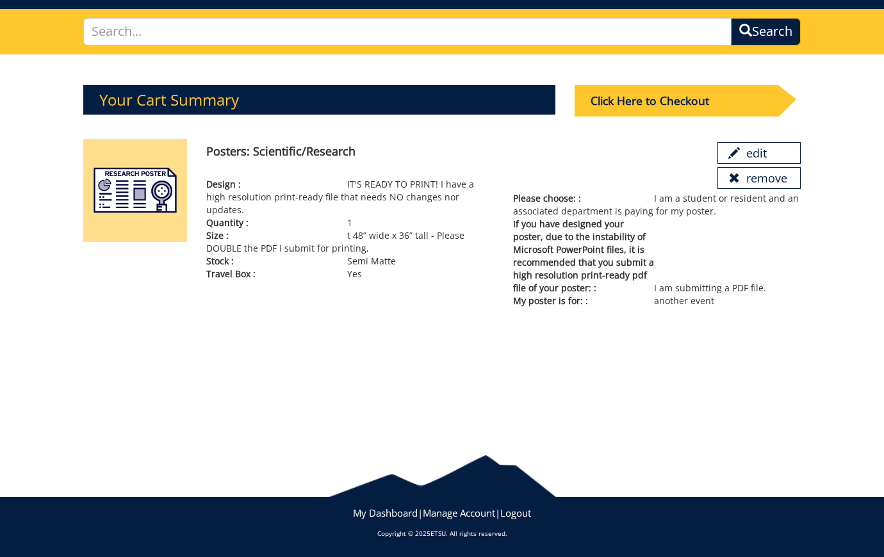
scroll to position [78, 0]
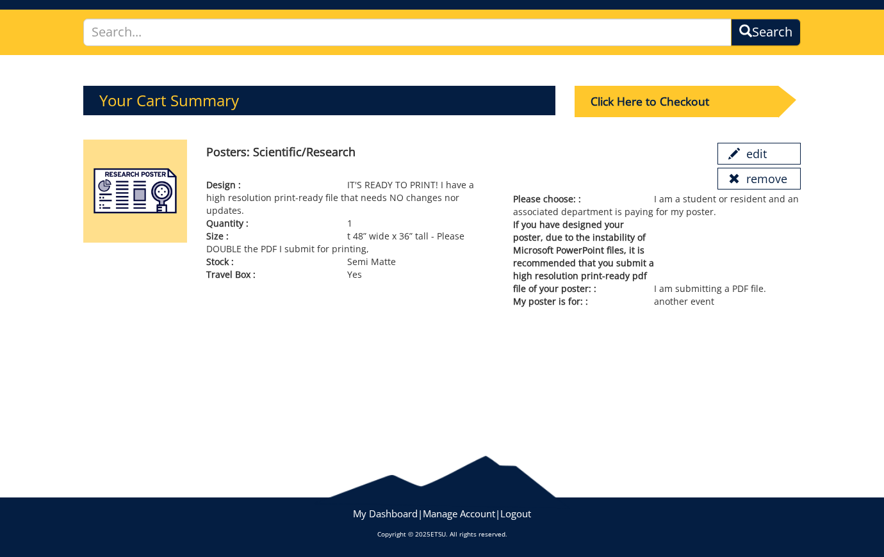
click at [658, 115] on div "Click Here to Checkout" at bounding box center [677, 101] width 204 height 31
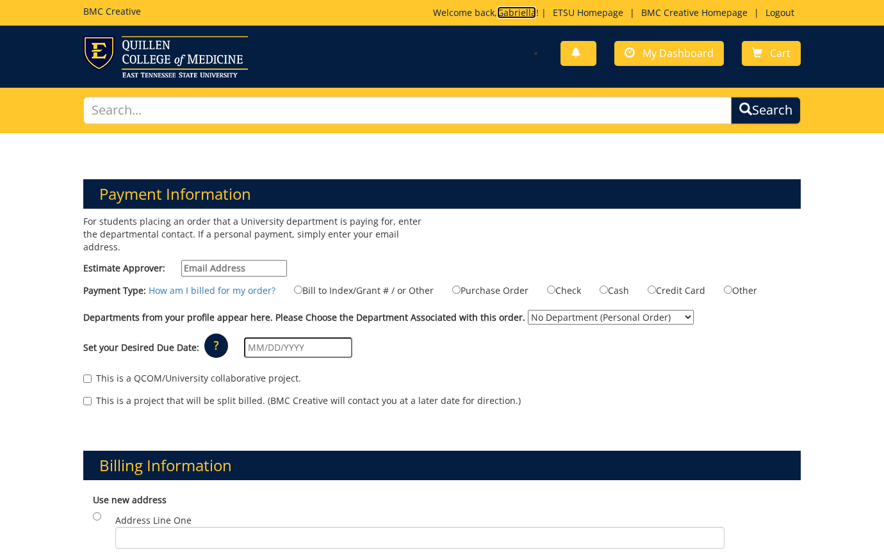
scroll to position [74, 0]
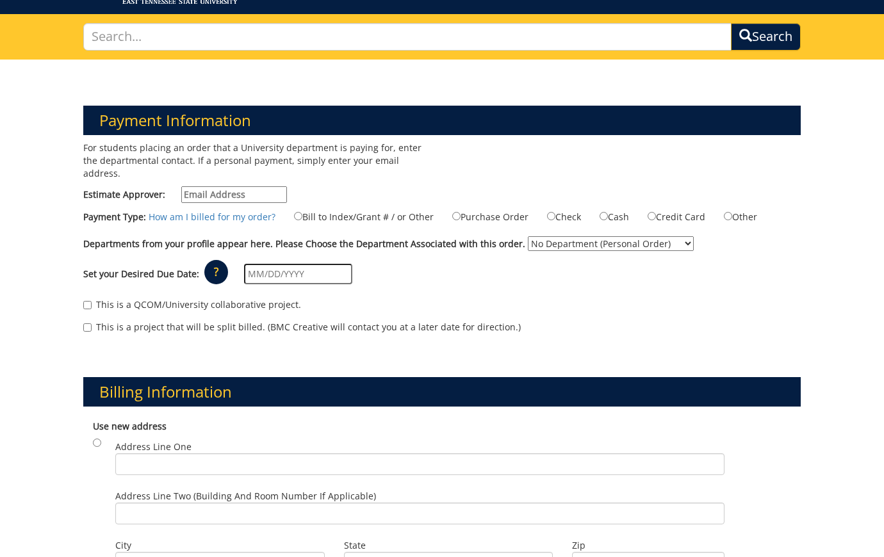
click at [286, 264] on input "text" at bounding box center [298, 274] width 108 height 20
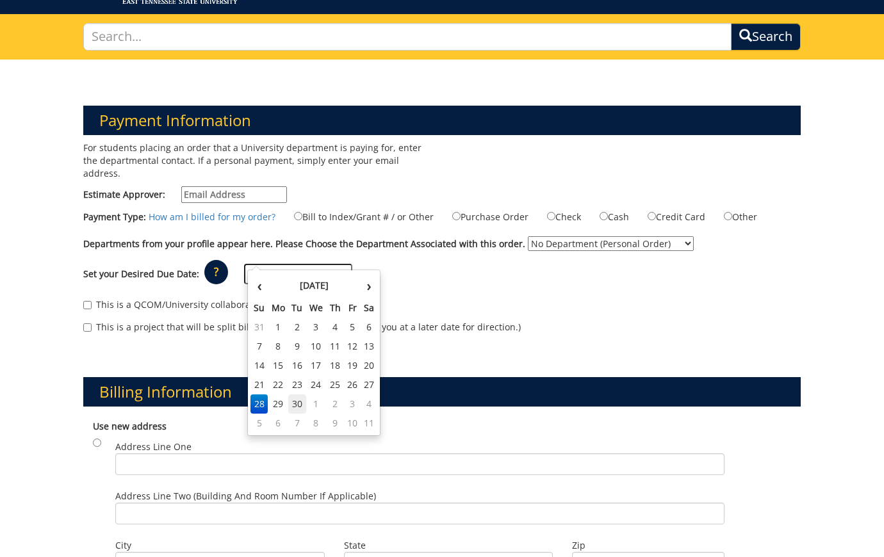
click at [300, 402] on td "30" at bounding box center [297, 404] width 18 height 19
type input "[DATE]"
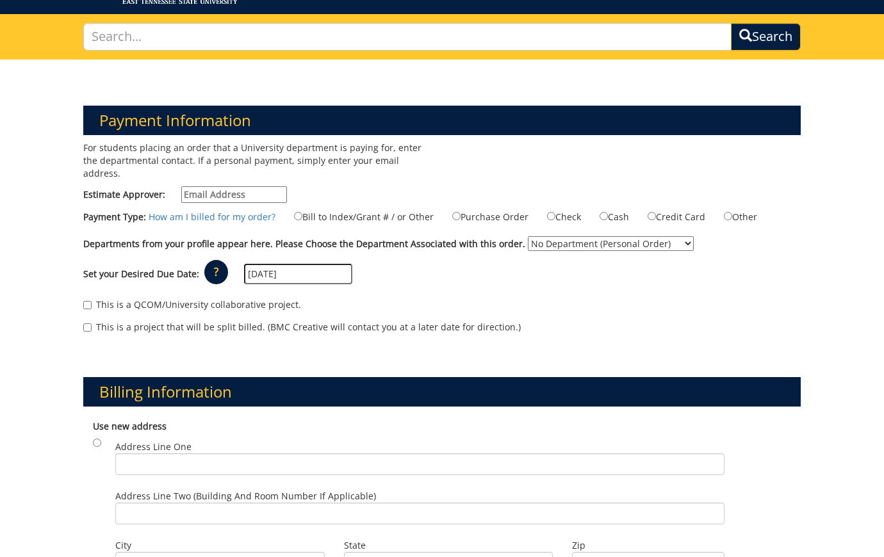
select select "208"
paste input "[PERSON_NAME]"
type input "[PERSON_NAME]"
click at [595, 298] on div "This is a QCOM/University collaborative project." at bounding box center [441, 307] width 717 height 19
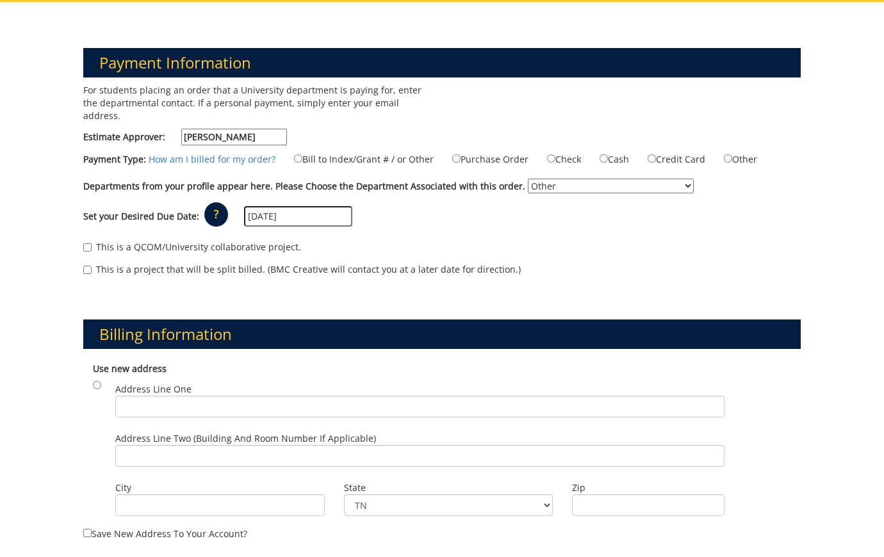
click at [356, 152] on label "Bill to Index/Grant # / or Other" at bounding box center [356, 159] width 156 height 14
click at [302, 154] on input "Bill to Index/Grant # / or Other" at bounding box center [298, 158] width 8 height 8
radio input "true"
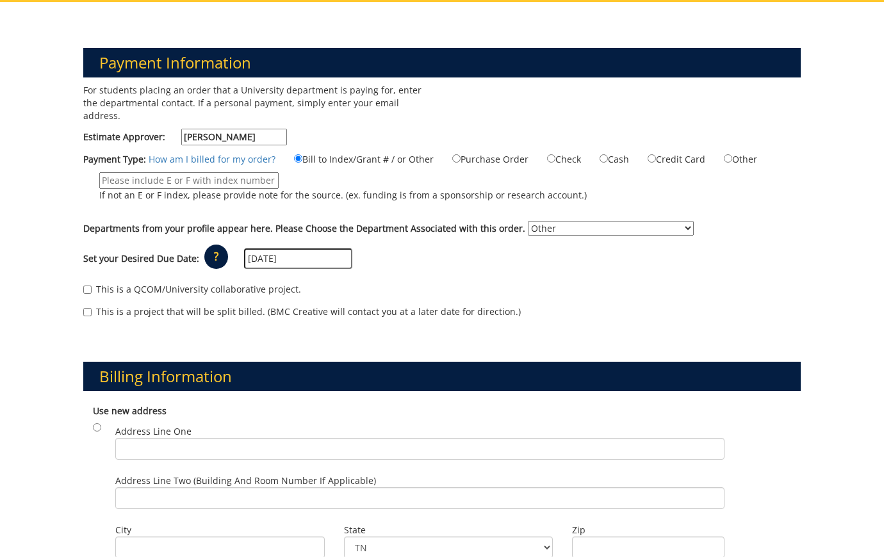
click at [273, 156] on div "Payment Type: How am I billed for my order? Bill to Index/Grant # / or Other" at bounding box center [442, 183] width 737 height 63
click at [168, 172] on input "If not an E or F index, please provide note for the source. (ex. funding is fro…" at bounding box center [188, 180] width 179 height 17
paste input "E31570"
type input "E31570"
click at [461, 288] on div "This is a QCOM/University collaborative project. This is a project that will be…" at bounding box center [442, 304] width 737 height 54
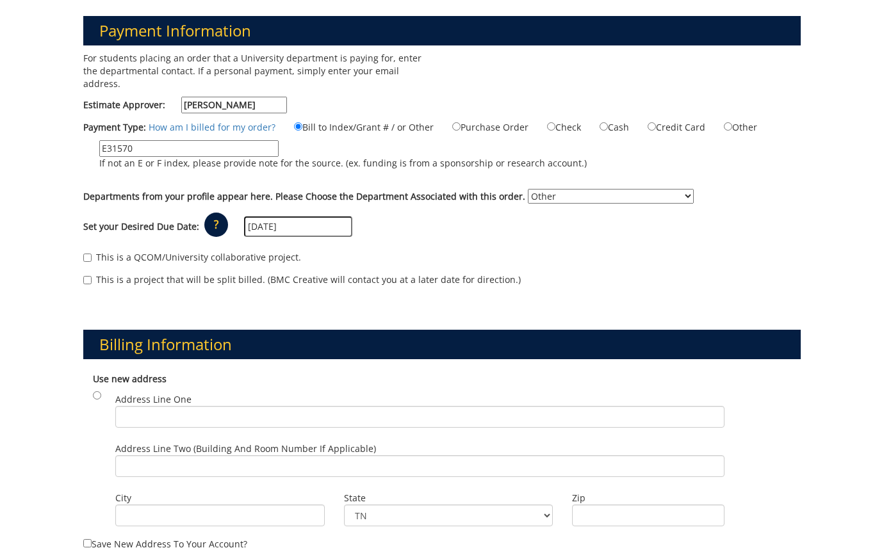
scroll to position [165, 0]
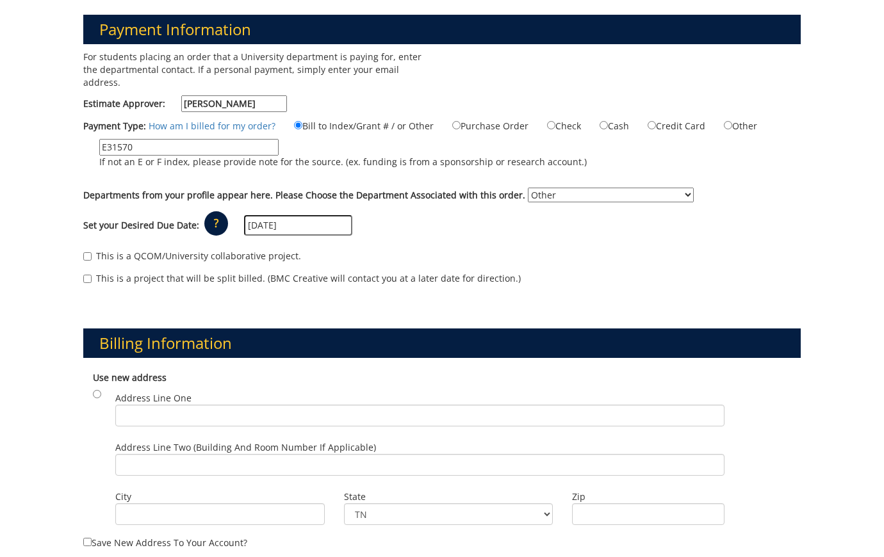
click at [217, 250] on label "This is a QCOM/University collaborative project." at bounding box center [192, 256] width 218 height 13
click at [92, 252] on input "This is a QCOM/University collaborative project." at bounding box center [87, 256] width 8 height 8
checkbox input "true"
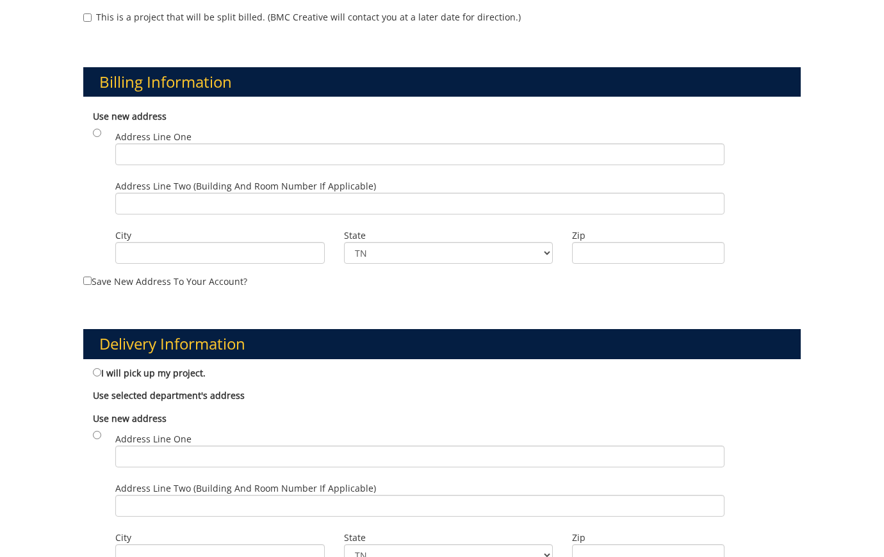
scroll to position [436, 0]
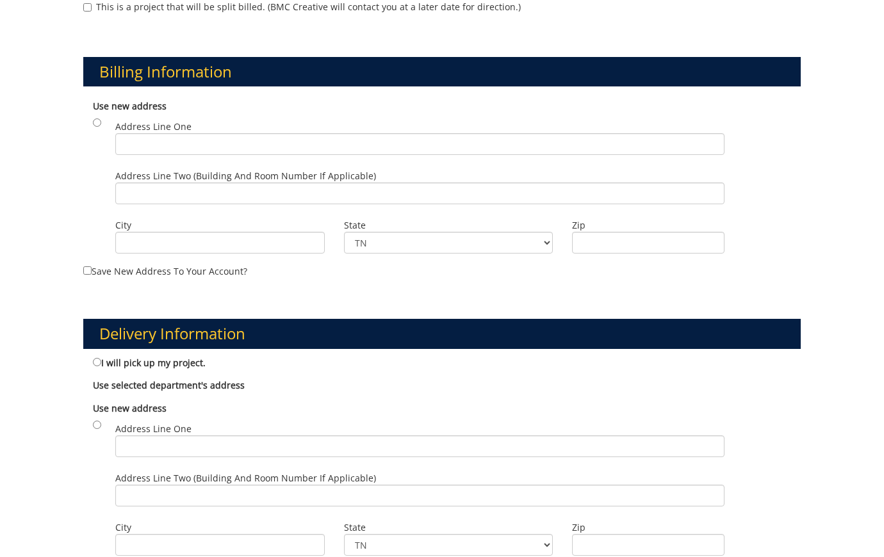
click at [539, 120] on label "Address Line One" at bounding box center [419, 137] width 609 height 35
click at [539, 133] on input "Address Line One" at bounding box center [419, 144] width 609 height 22
click at [532, 133] on input "Address Line One" at bounding box center [419, 144] width 609 height 22
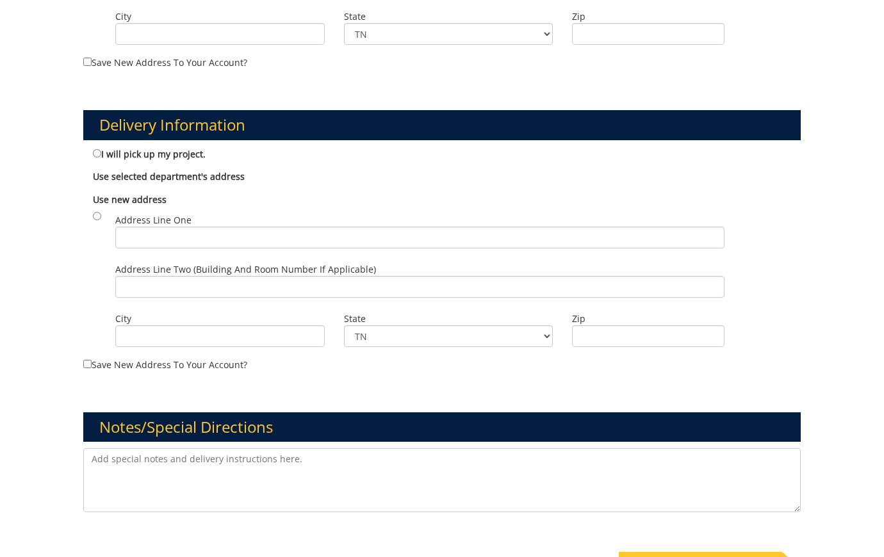
scroll to position [738, 0]
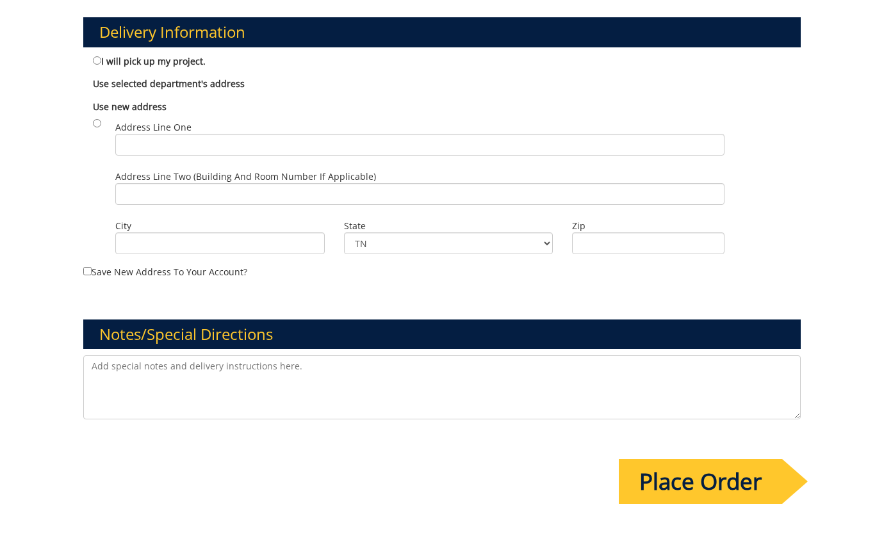
click at [191, 54] on label "I will pick up my project." at bounding box center [149, 61] width 113 height 14
click at [101, 56] on input "I will pick up my project." at bounding box center [97, 60] width 8 height 8
radio input "true"
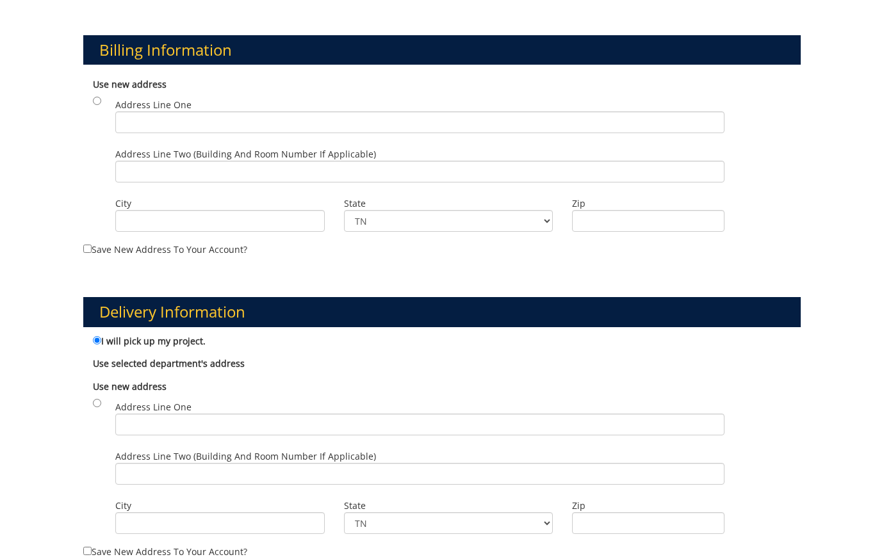
scroll to position [463, 0]
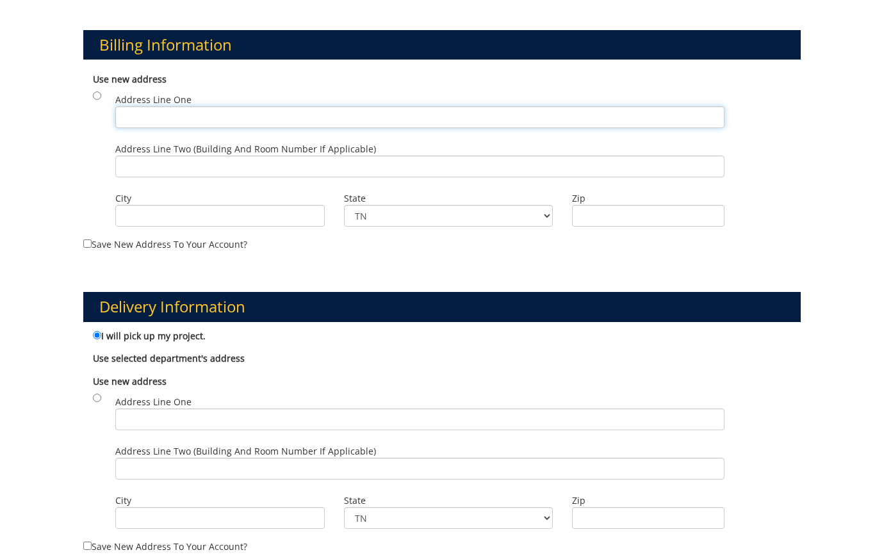
click at [368, 106] on input "Address Line One" at bounding box center [419, 117] width 609 height 22
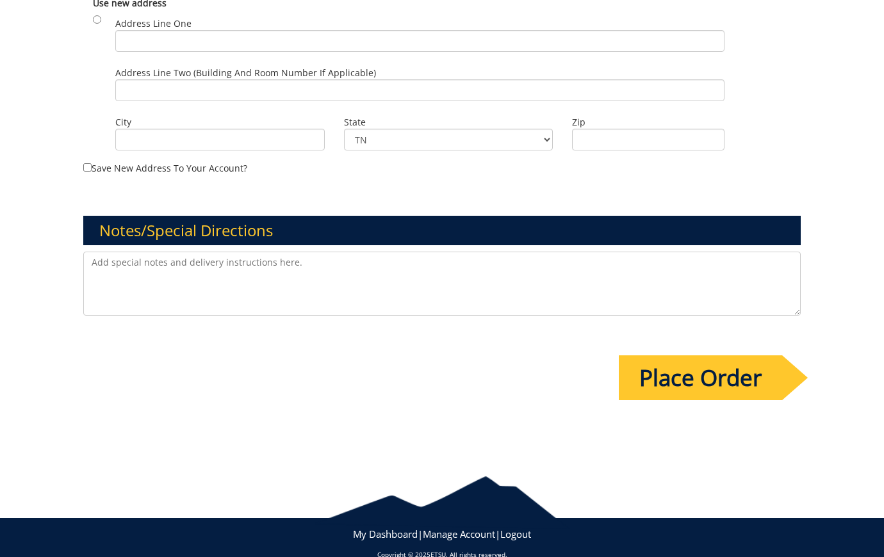
scroll to position [619, 0]
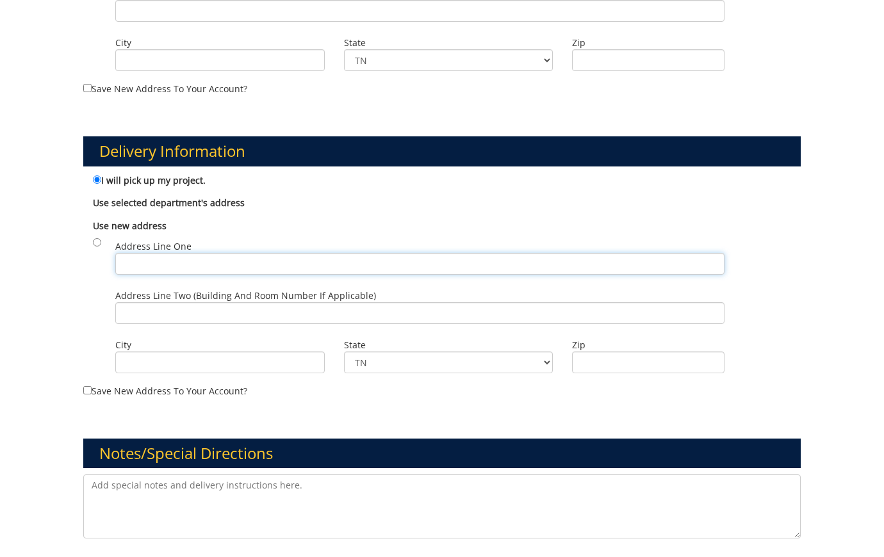
click at [277, 253] on input "Address Line One" at bounding box center [419, 264] width 609 height 22
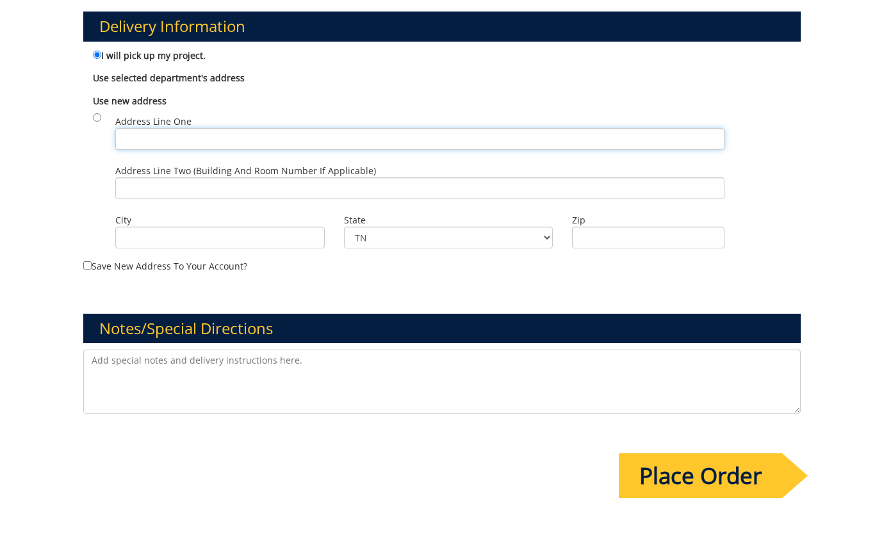
scroll to position [746, 0]
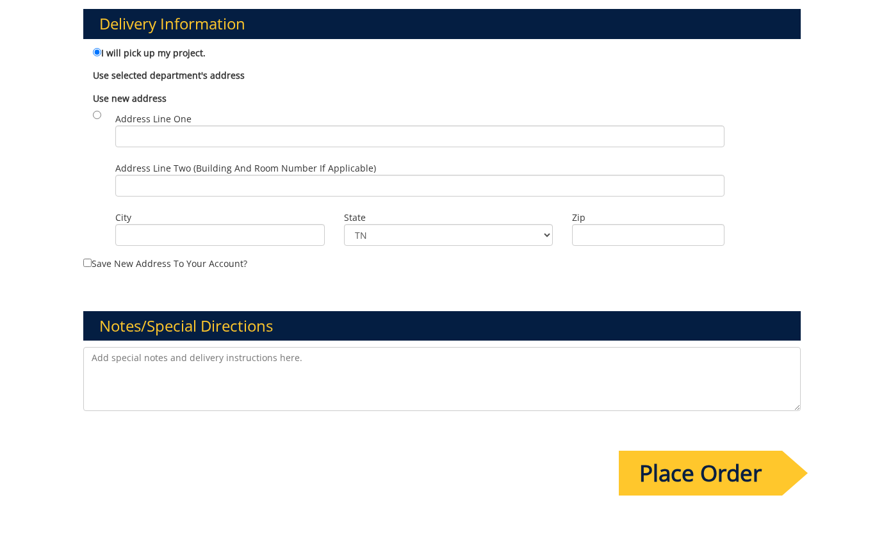
click at [606, 347] on textarea at bounding box center [441, 379] width 717 height 64
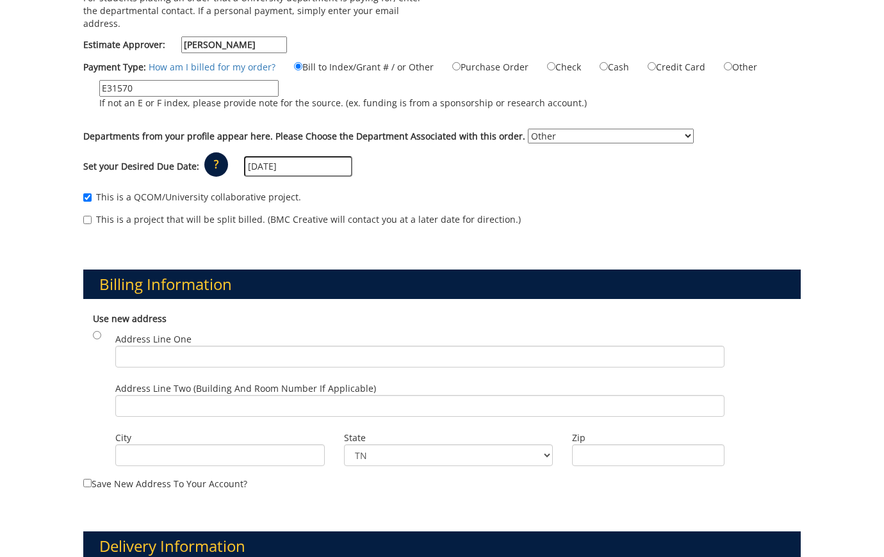
scroll to position [200, 0]
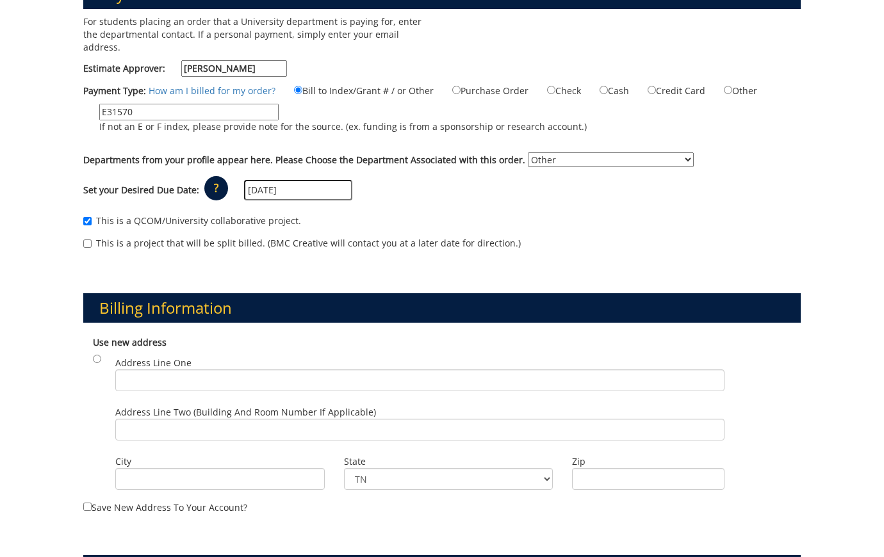
type textarea "If this is not near [GEOGRAPHIC_DATA][PERSON_NAME] Campus I would like to get d…"
click at [226, 357] on label "Address Line One" at bounding box center [419, 374] width 609 height 35
click at [226, 370] on input "Address Line One" at bounding box center [419, 381] width 609 height 22
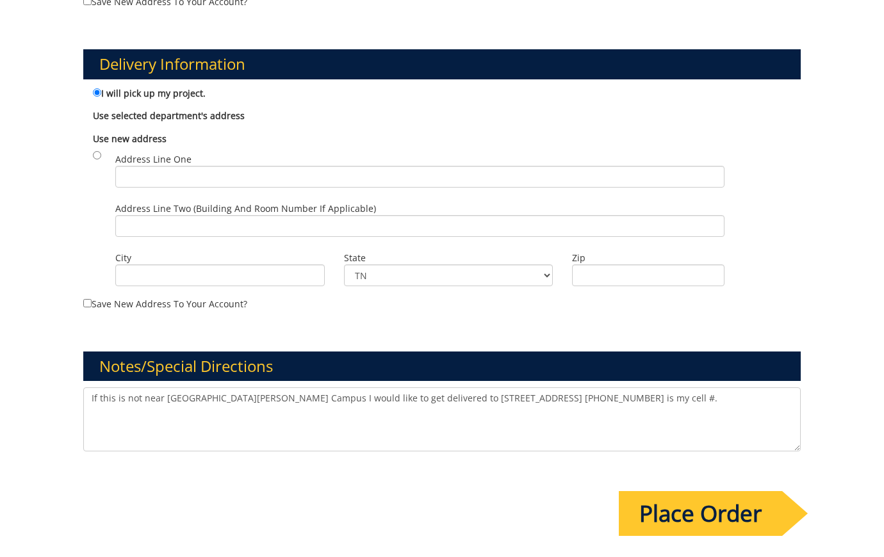
scroll to position [793, 0]
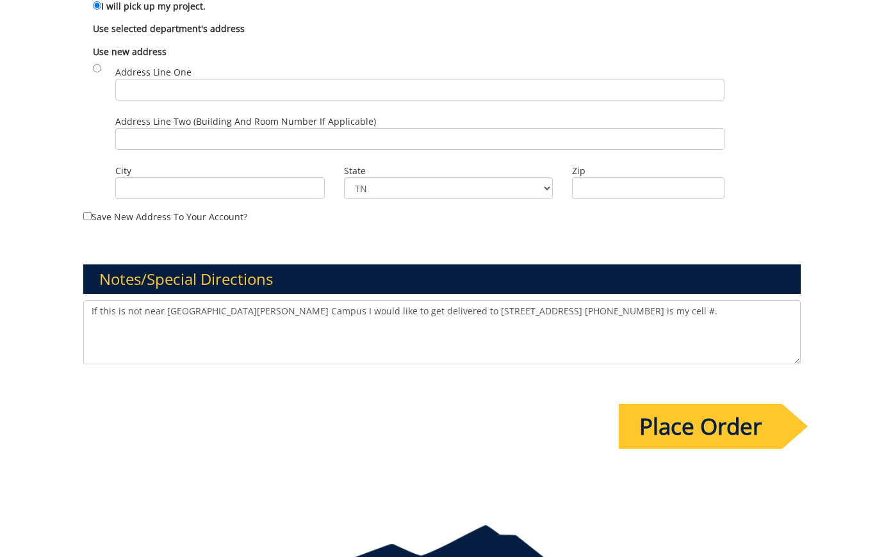
click at [727, 410] on input "Place Order" at bounding box center [700, 426] width 163 height 45
